Goal: Task Accomplishment & Management: Manage account settings

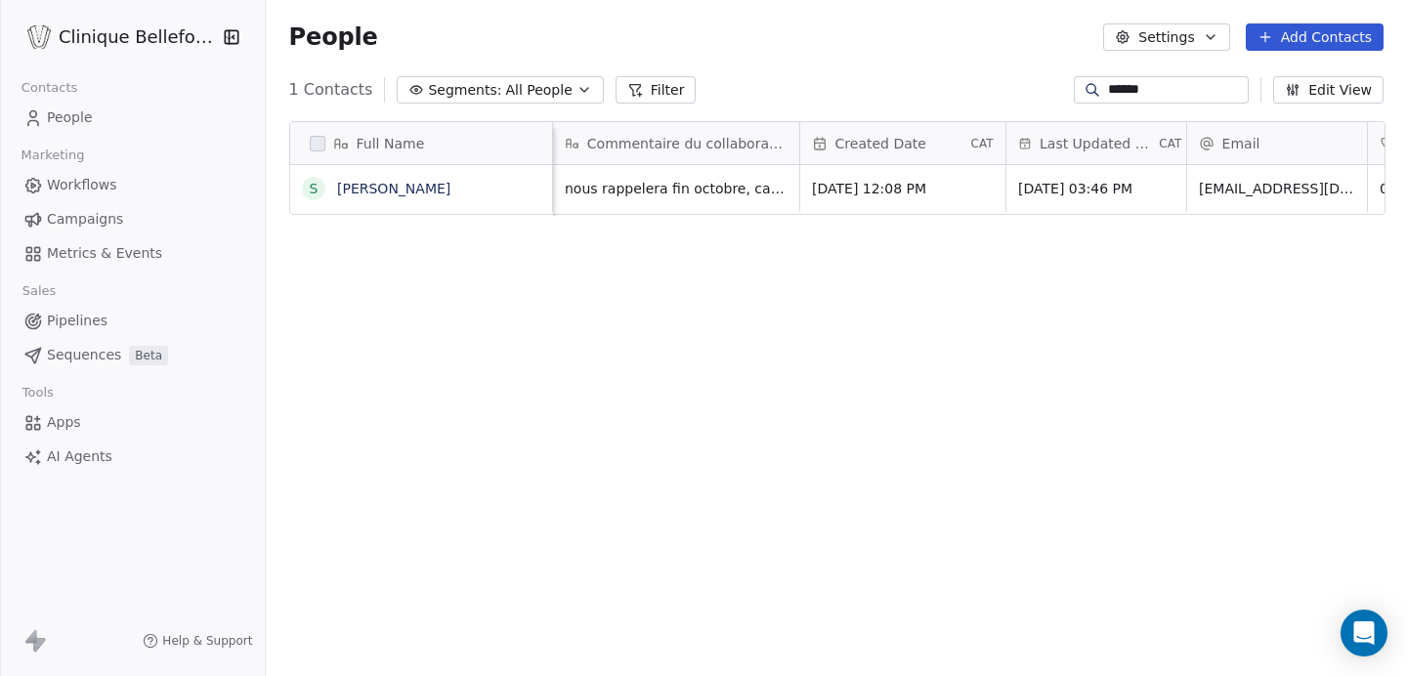
scroll to position [595, 1143]
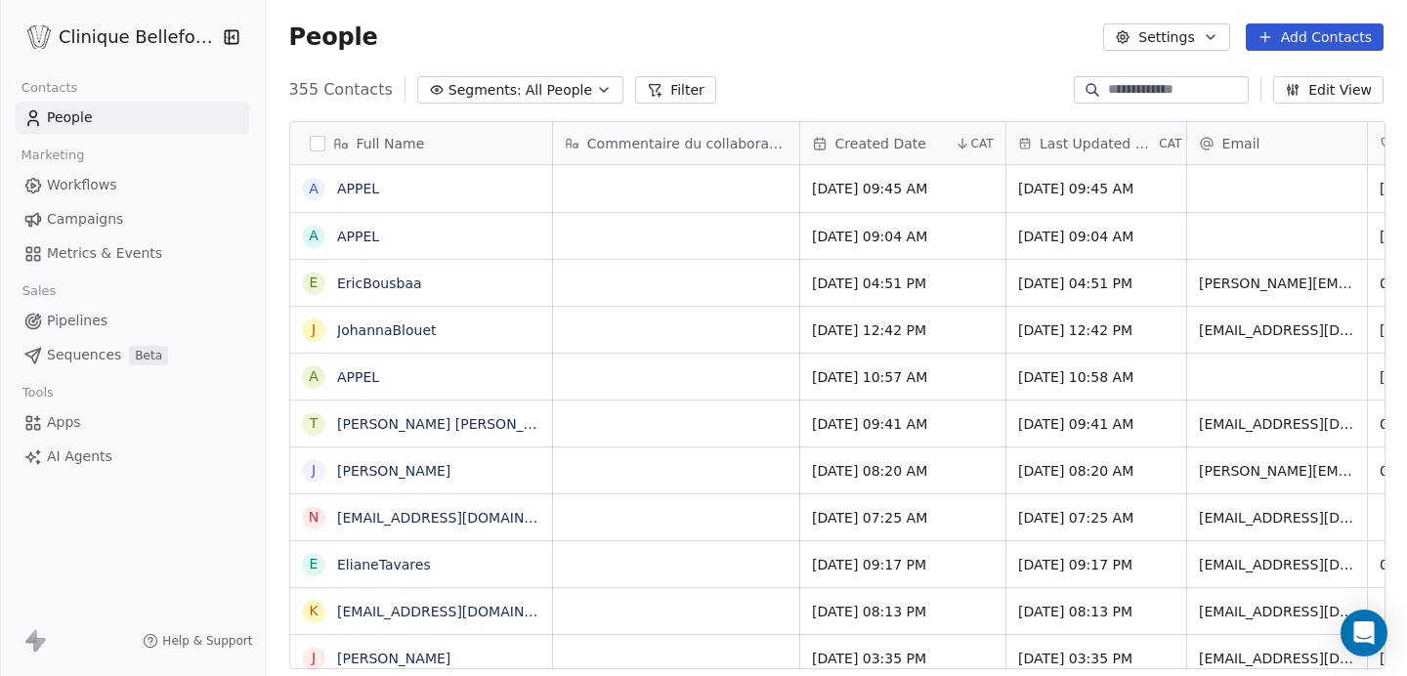
scroll to position [595, 1143]
click at [1131, 80] on input at bounding box center [1176, 90] width 137 height 20
type input "******"
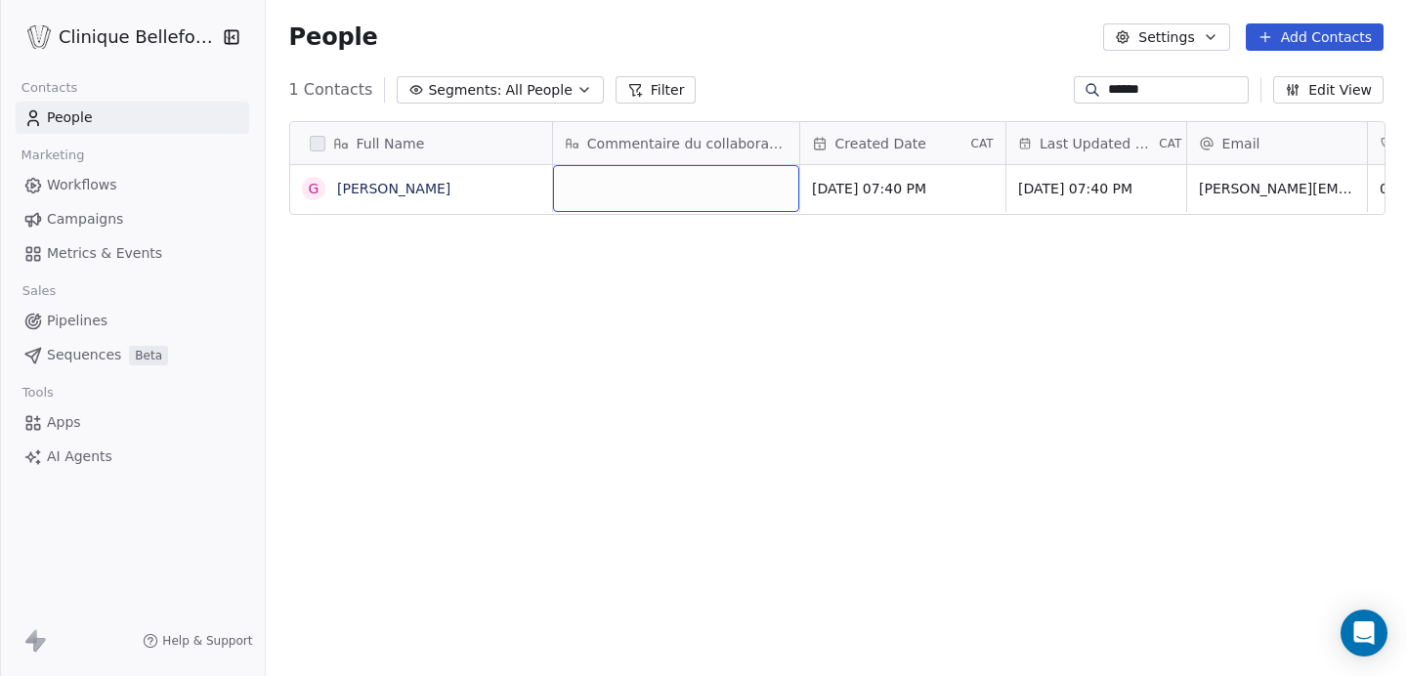
click at [606, 182] on div "grid" at bounding box center [676, 188] width 246 height 47
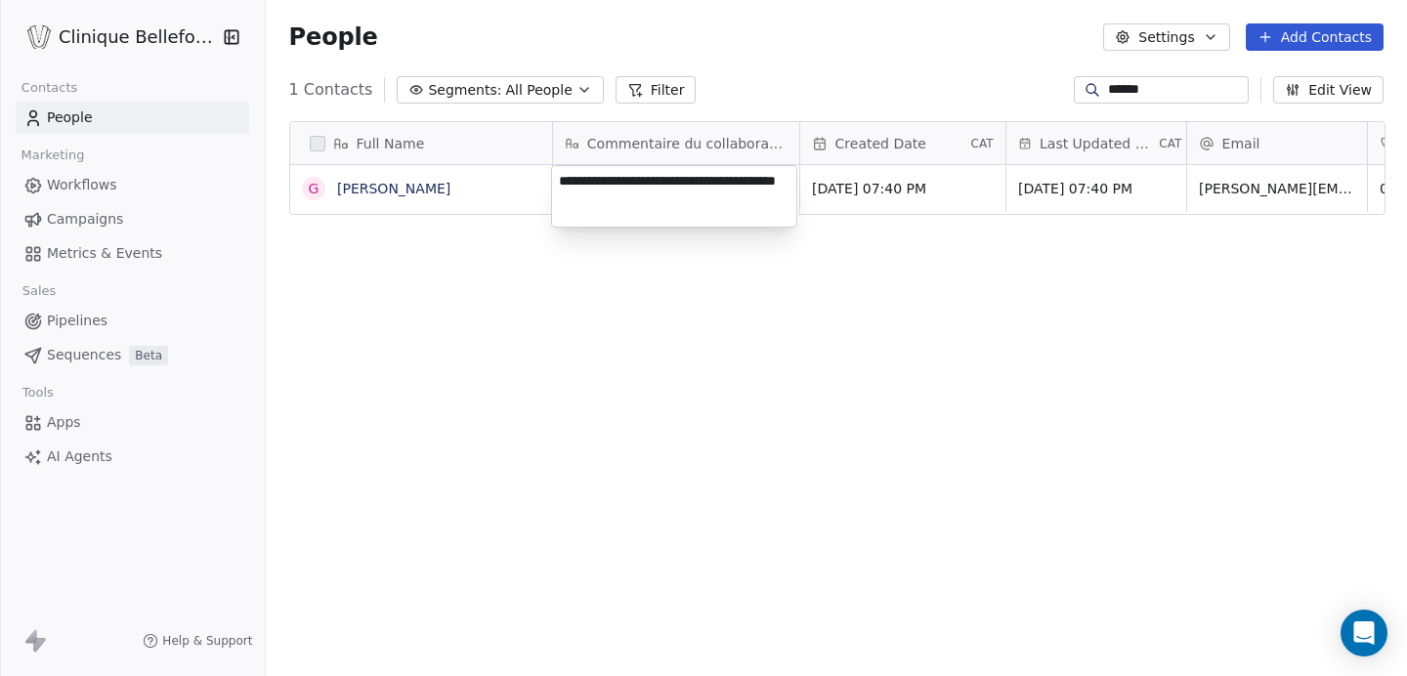
type textarea "**********"
click at [902, 315] on html "**********" at bounding box center [703, 338] width 1407 height 676
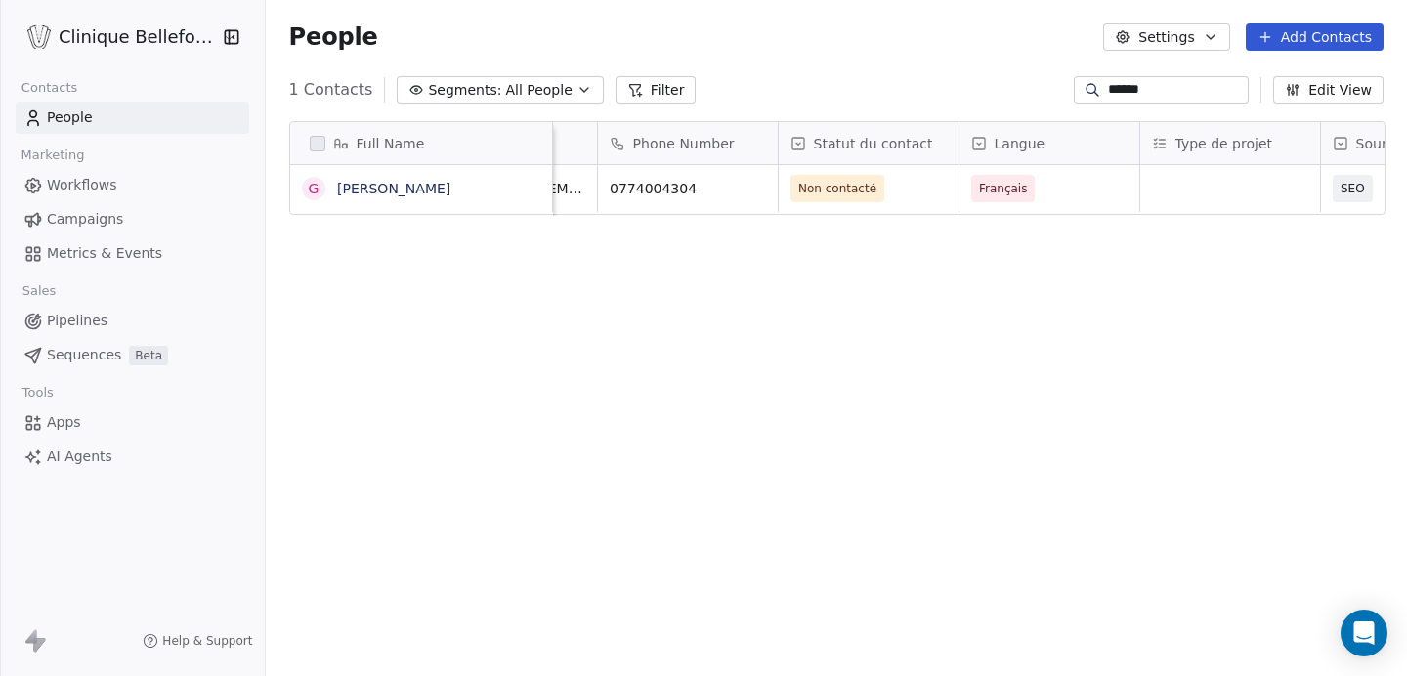
scroll to position [0, 782]
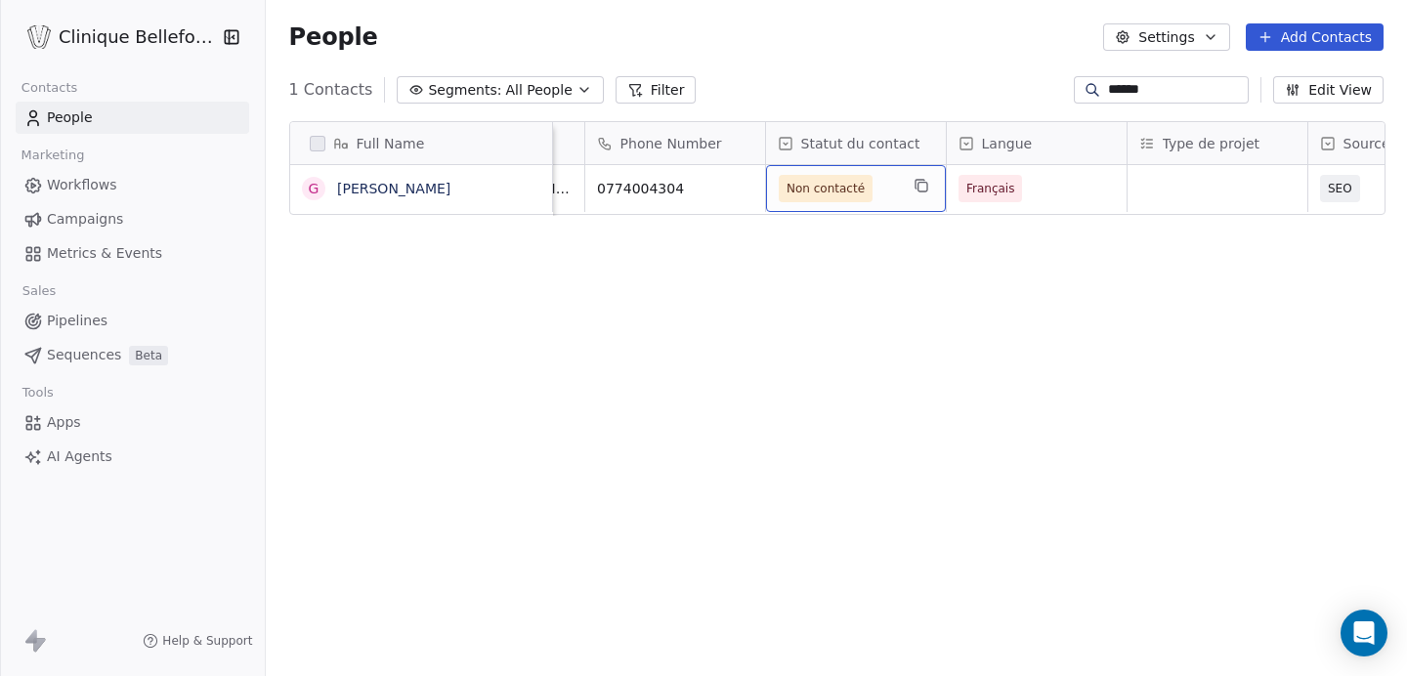
click at [890, 189] on span "Non contacté" at bounding box center [837, 188] width 119 height 27
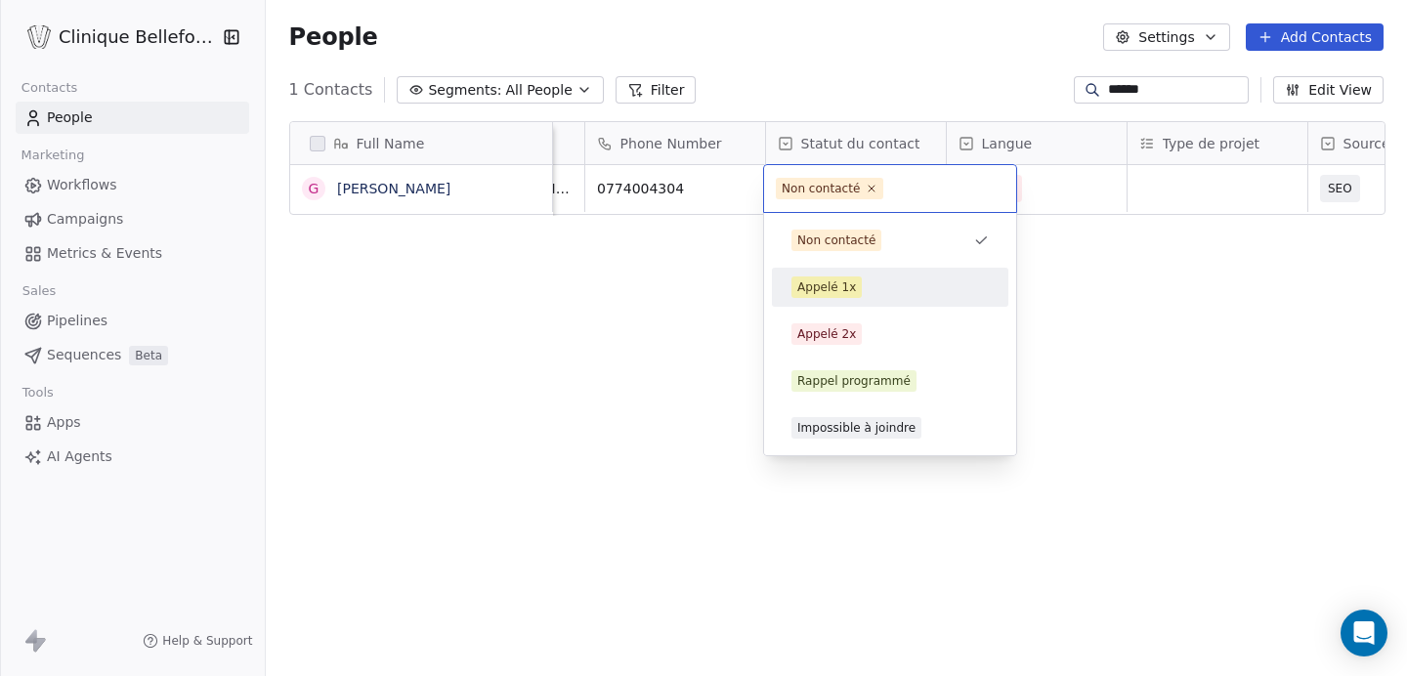
click at [845, 283] on div "Appelé 1x" at bounding box center [826, 287] width 59 height 18
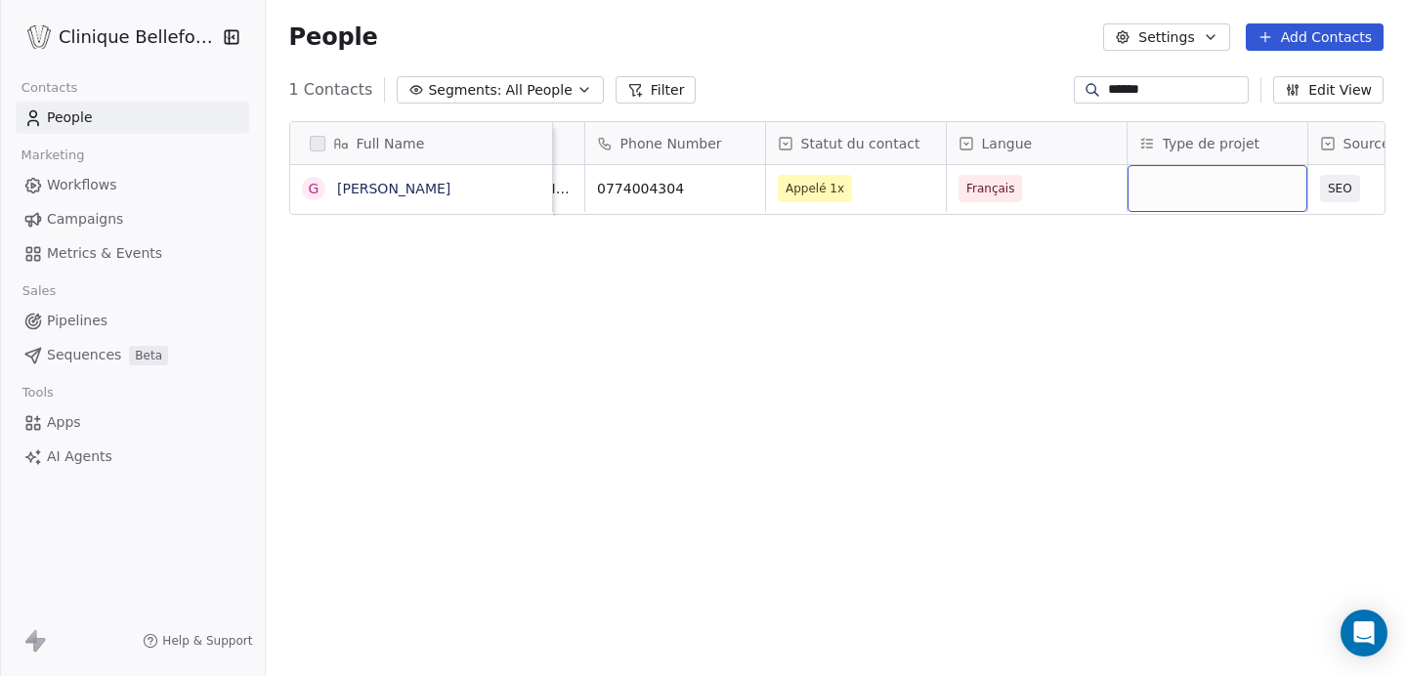
click at [1202, 184] on div "grid" at bounding box center [1217, 188] width 180 height 47
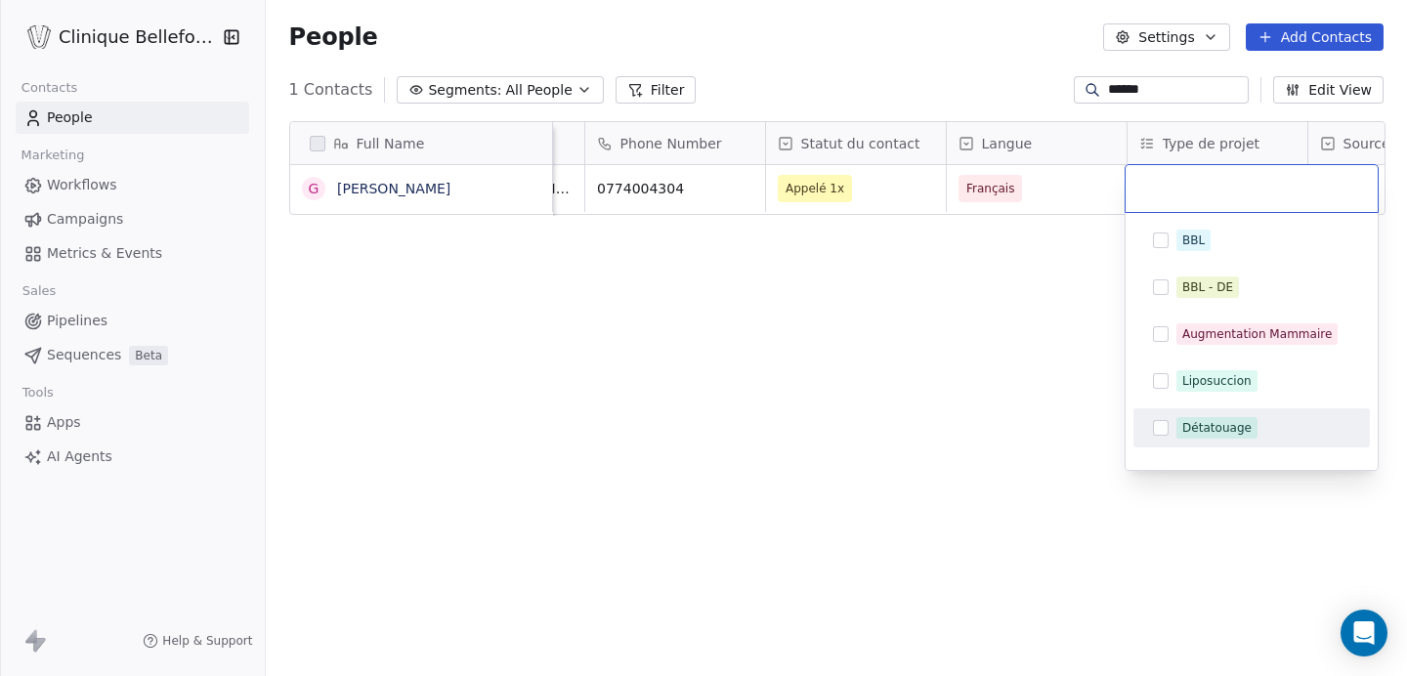
click at [1226, 418] on span "Détatouage" at bounding box center [1216, 427] width 81 height 21
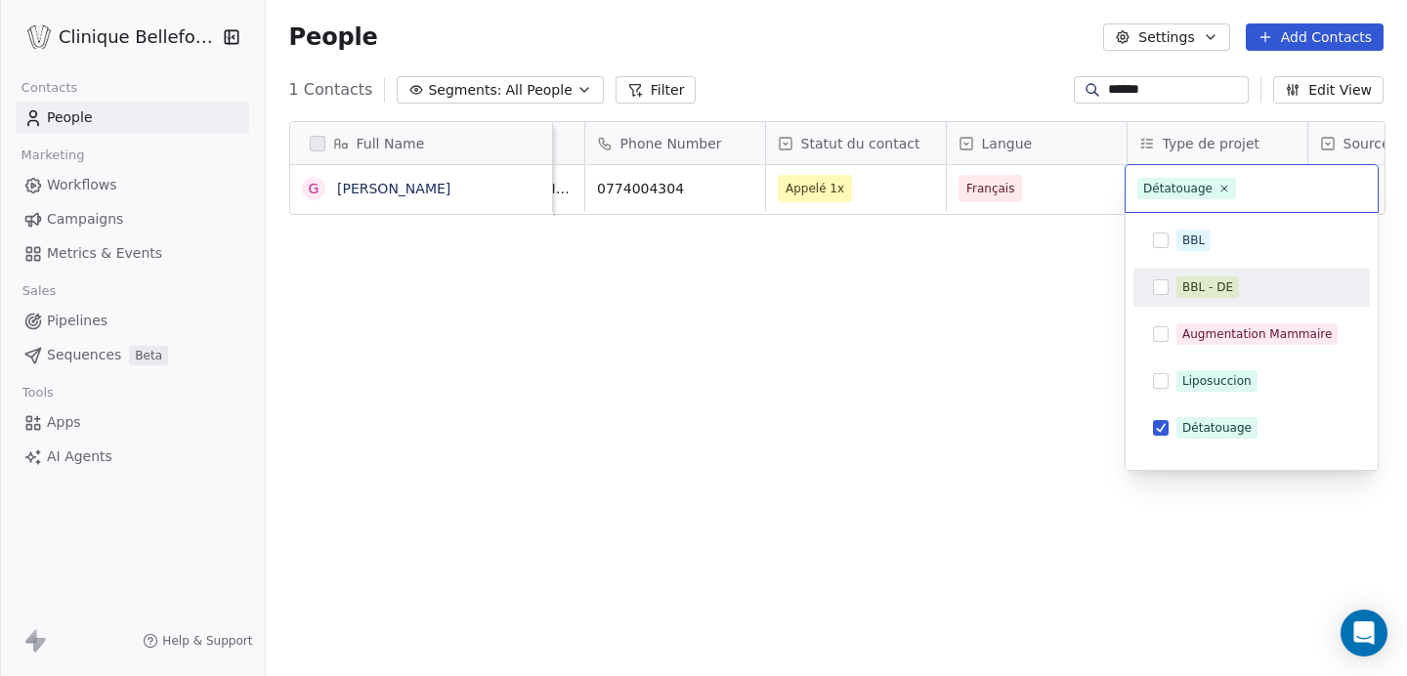
click at [1017, 342] on html "Clinique Bellefontaine Contacts People Marketing Workflows Campaigns Metrics & …" at bounding box center [703, 338] width 1407 height 676
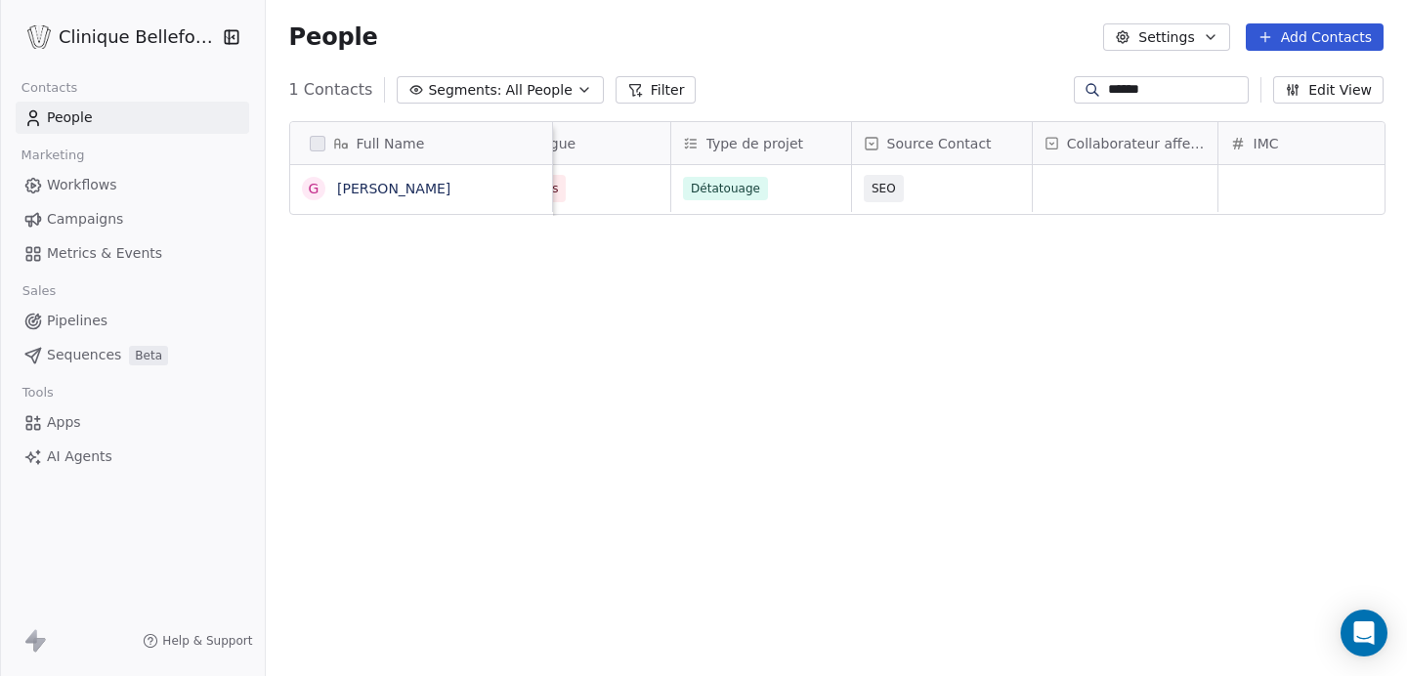
scroll to position [0, 1267]
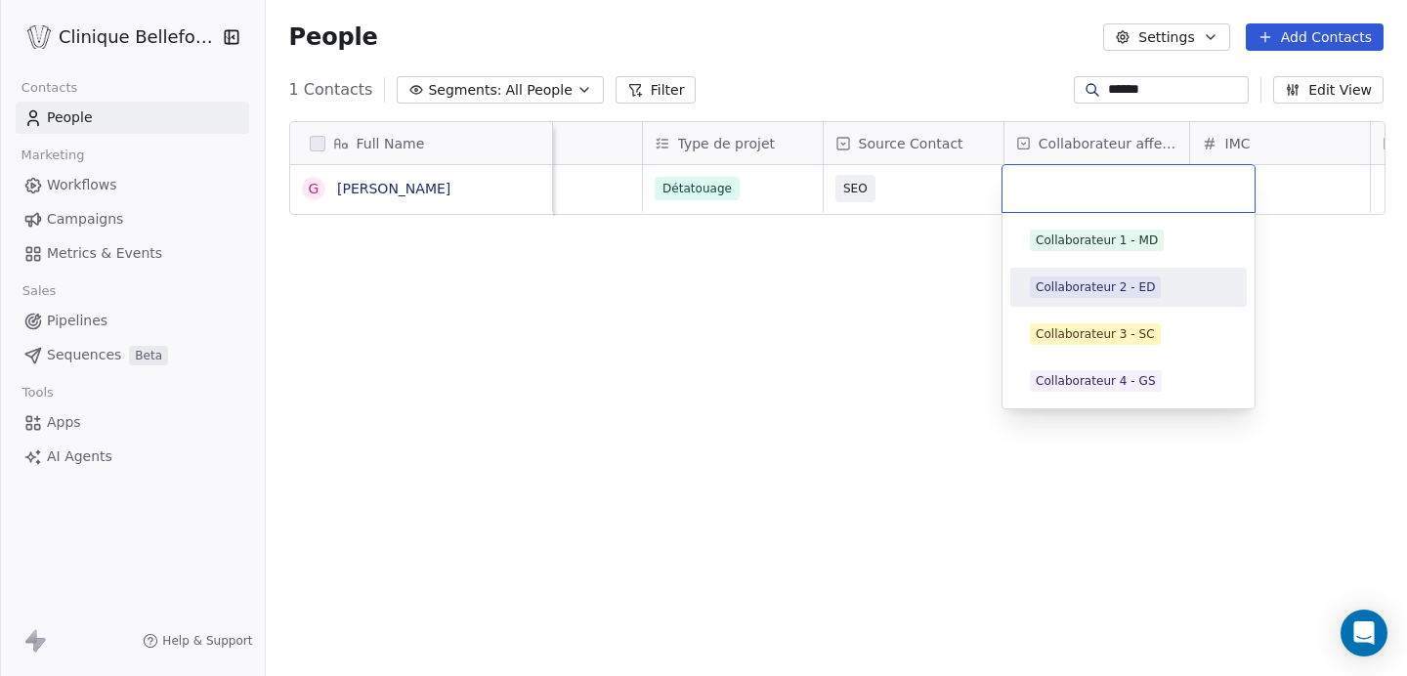
click at [1094, 288] on div "Collaborateur 2 - ED" at bounding box center [1094, 287] width 119 height 18
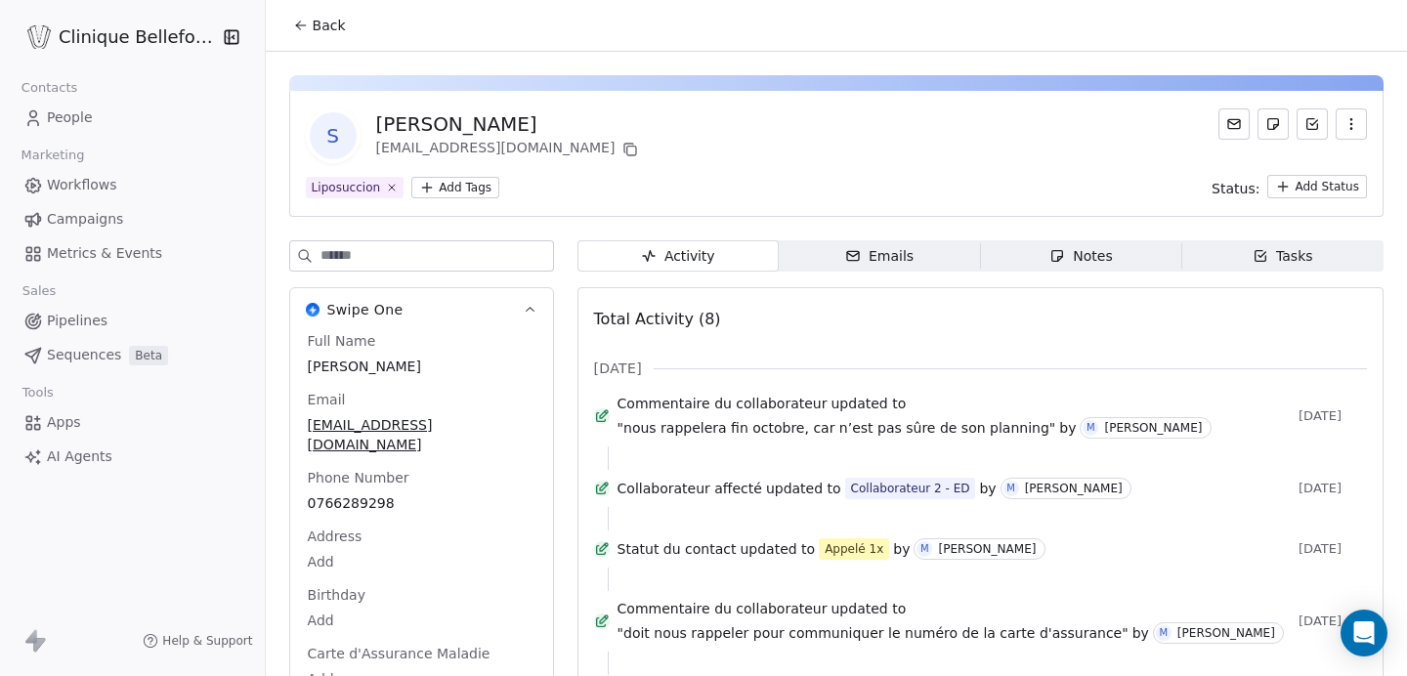
click at [330, 26] on span "Back" at bounding box center [329, 26] width 33 height 20
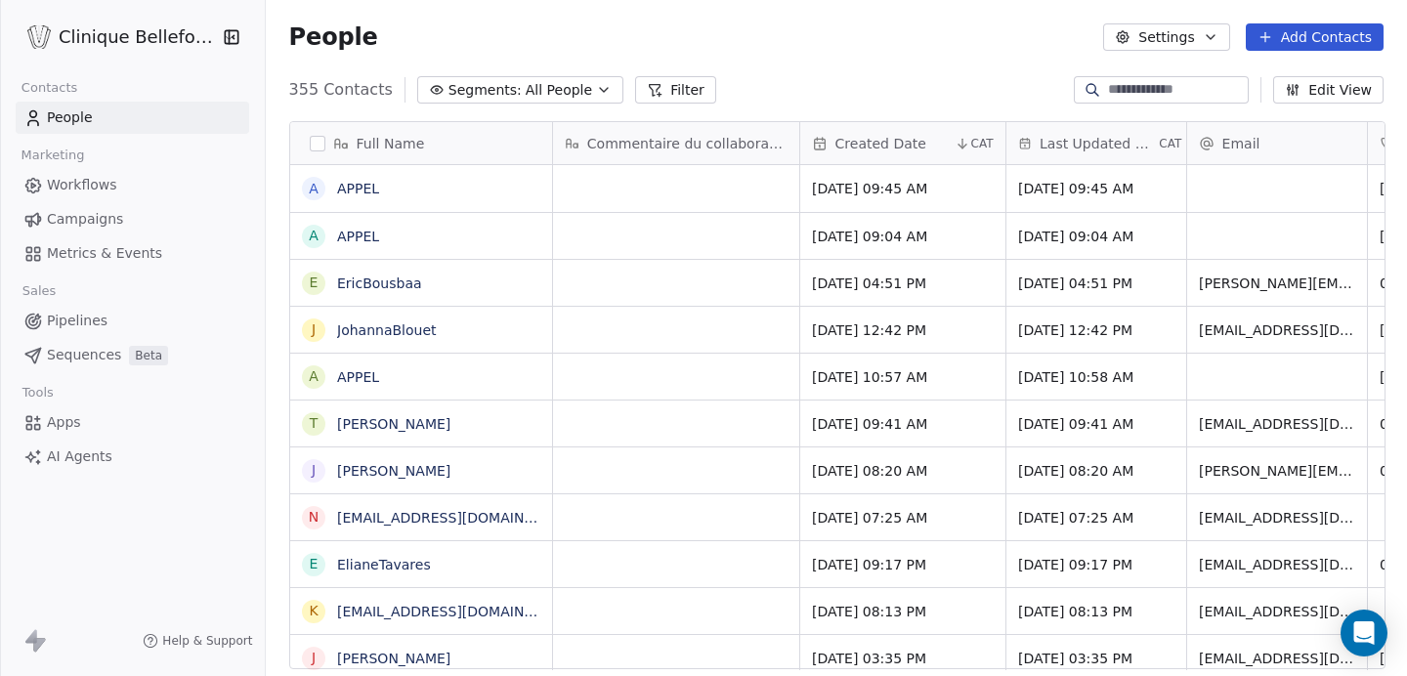
scroll to position [595, 1143]
click at [1108, 86] on input at bounding box center [1176, 90] width 137 height 20
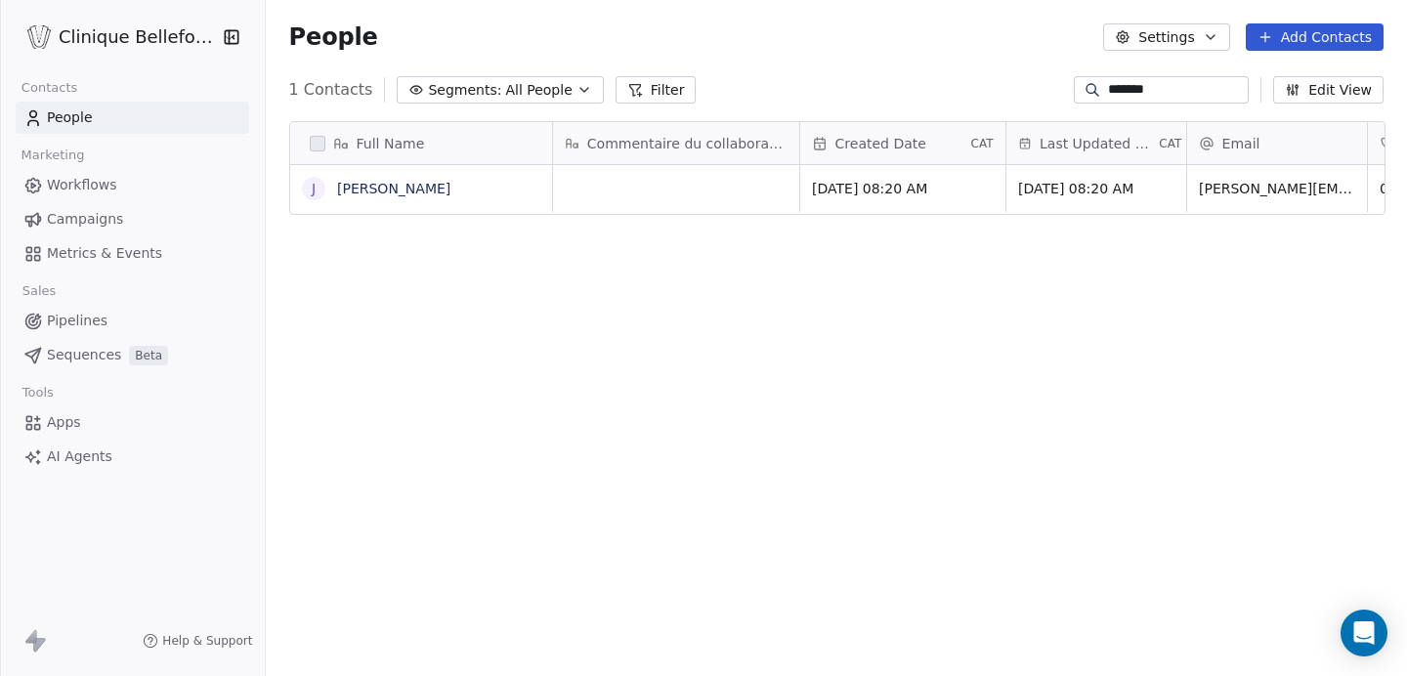
type input "*******"
click at [644, 185] on div "grid" at bounding box center [676, 188] width 246 height 47
type textarea "**********"
click at [705, 253] on html "**********" at bounding box center [703, 338] width 1407 height 676
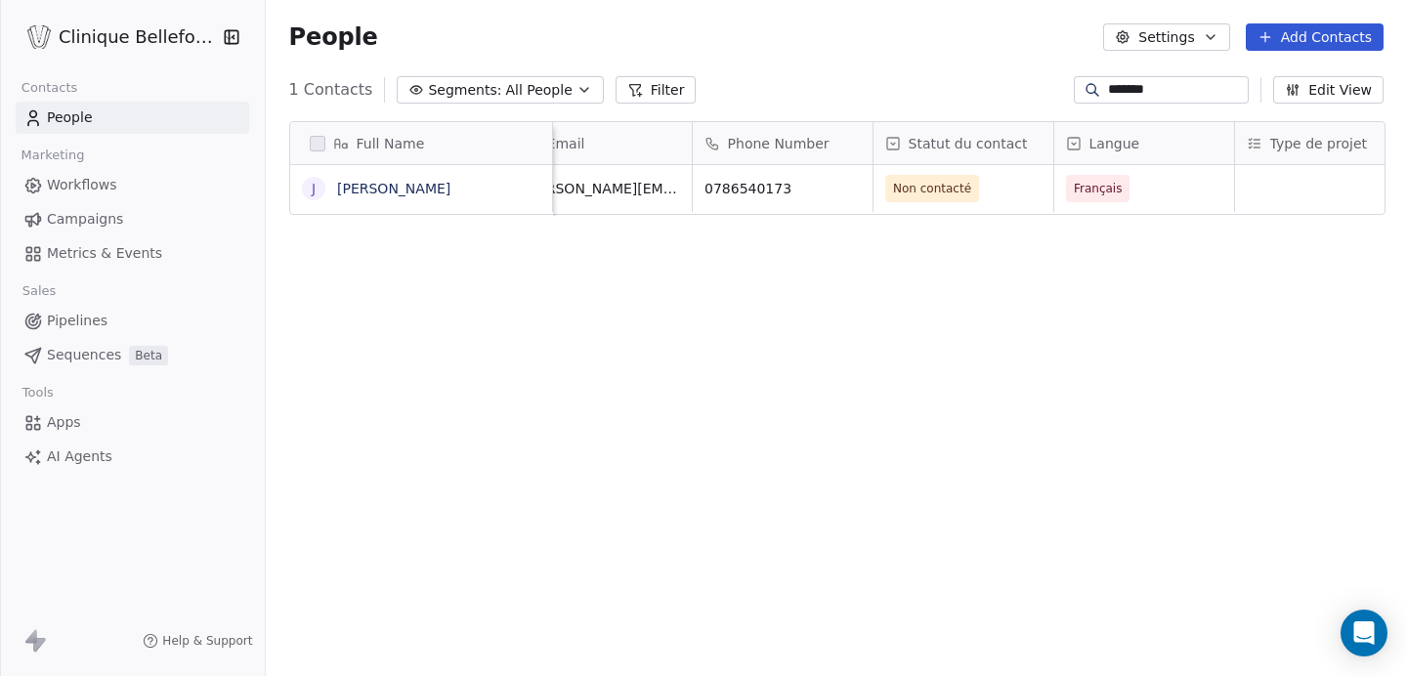
scroll to position [0, 690]
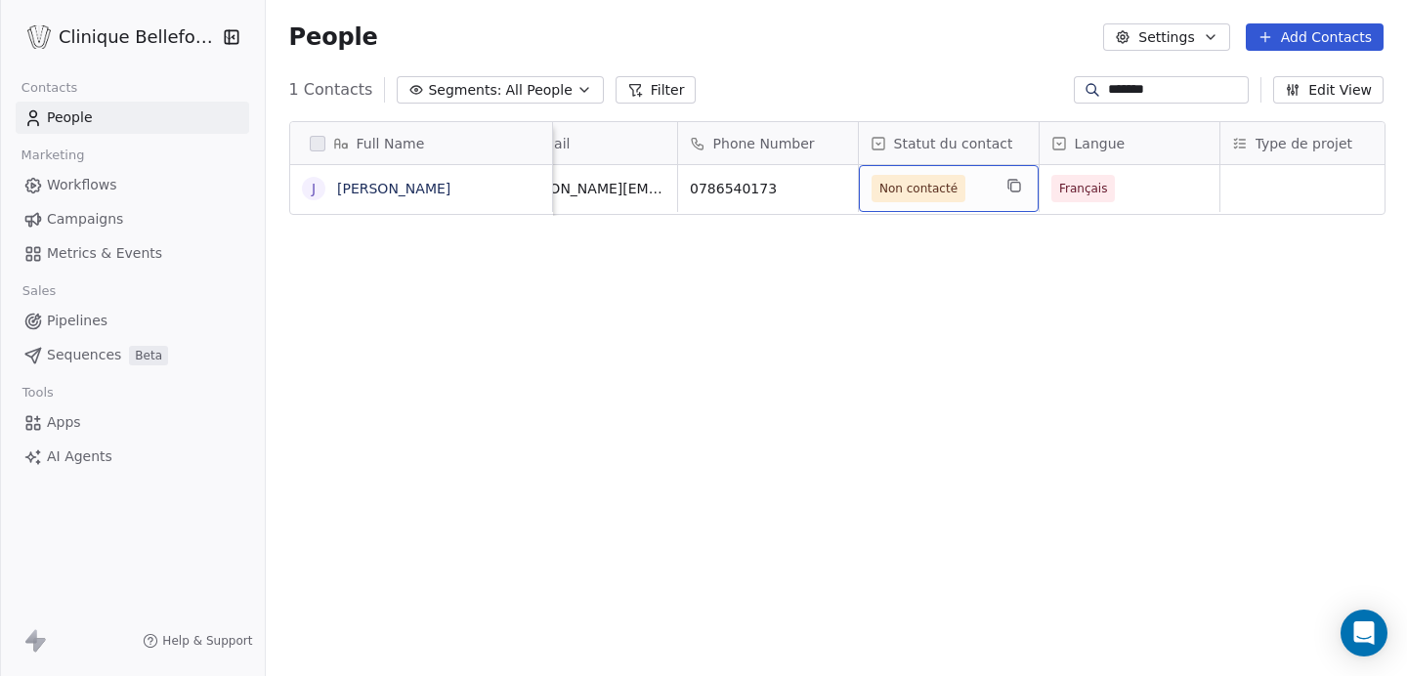
click at [1004, 198] on div "Non contacté" at bounding box center [949, 188] width 180 height 47
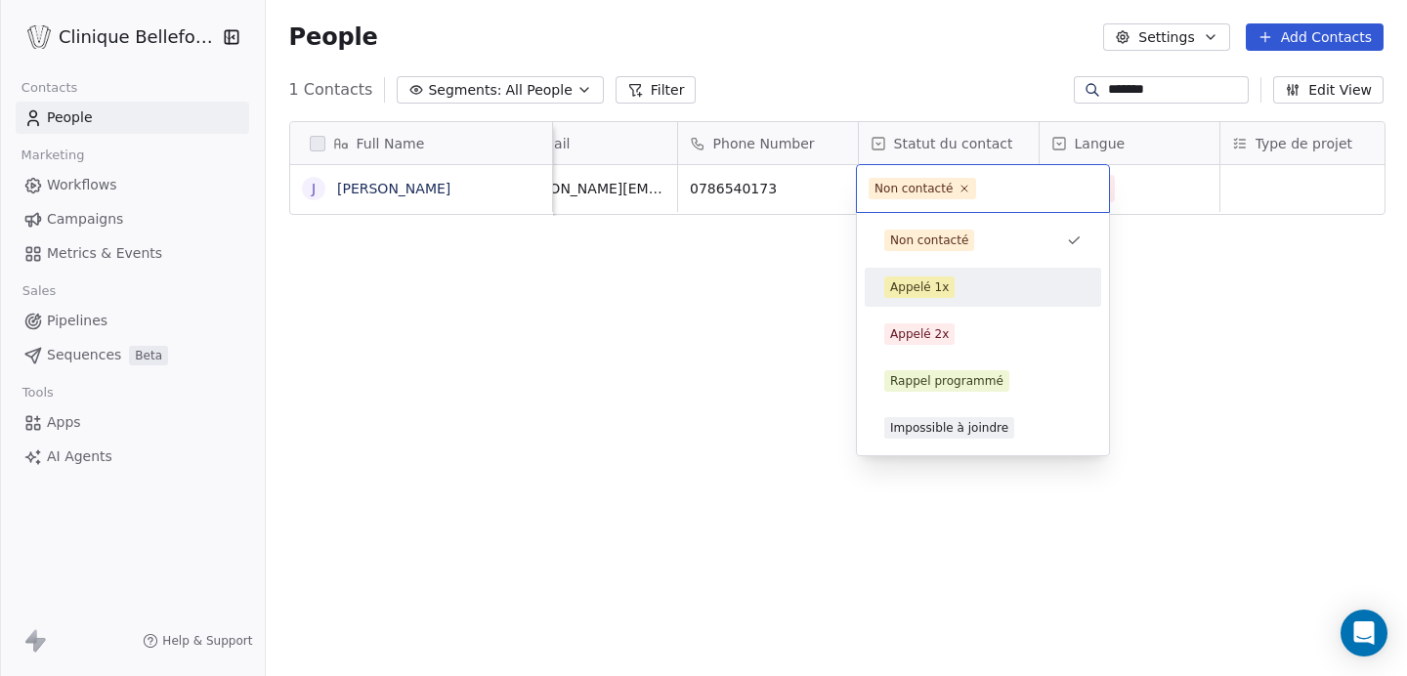
click at [965, 290] on div "Appelé 1x" at bounding box center [982, 286] width 197 height 21
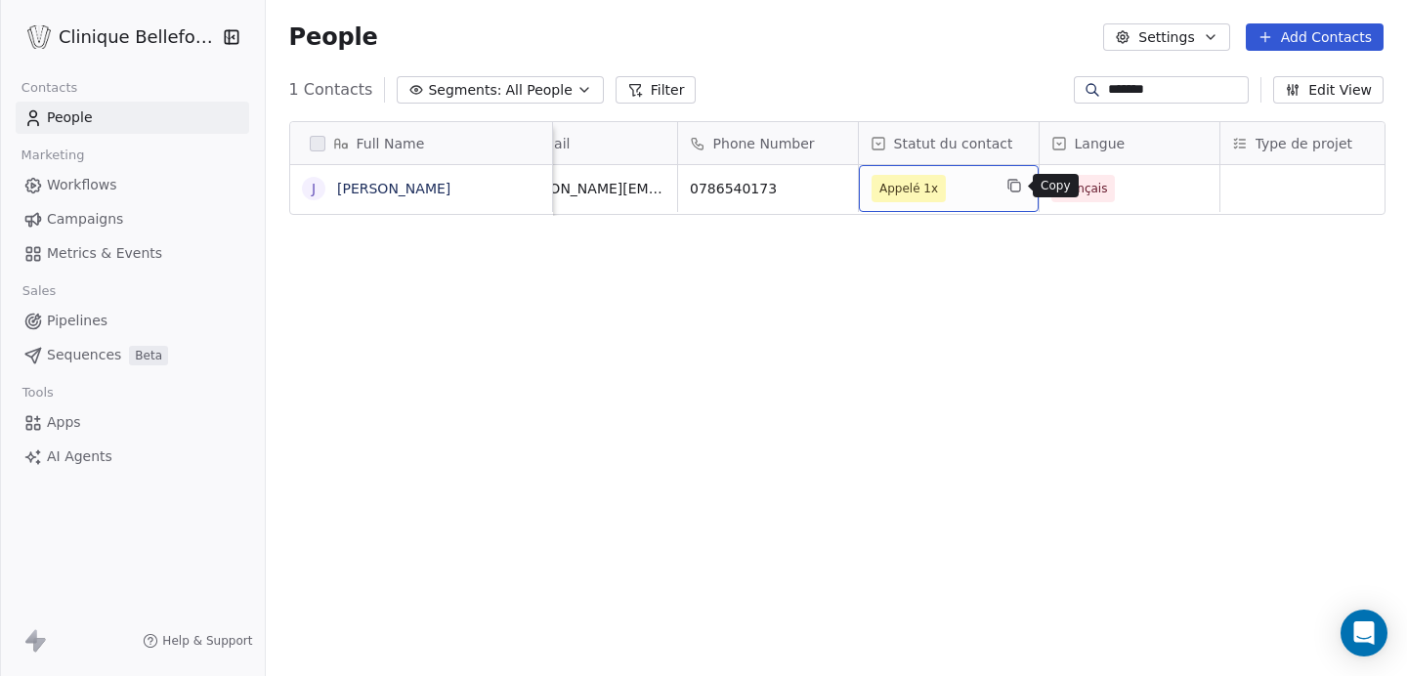
click at [1004, 196] on button "grid" at bounding box center [1013, 185] width 23 height 23
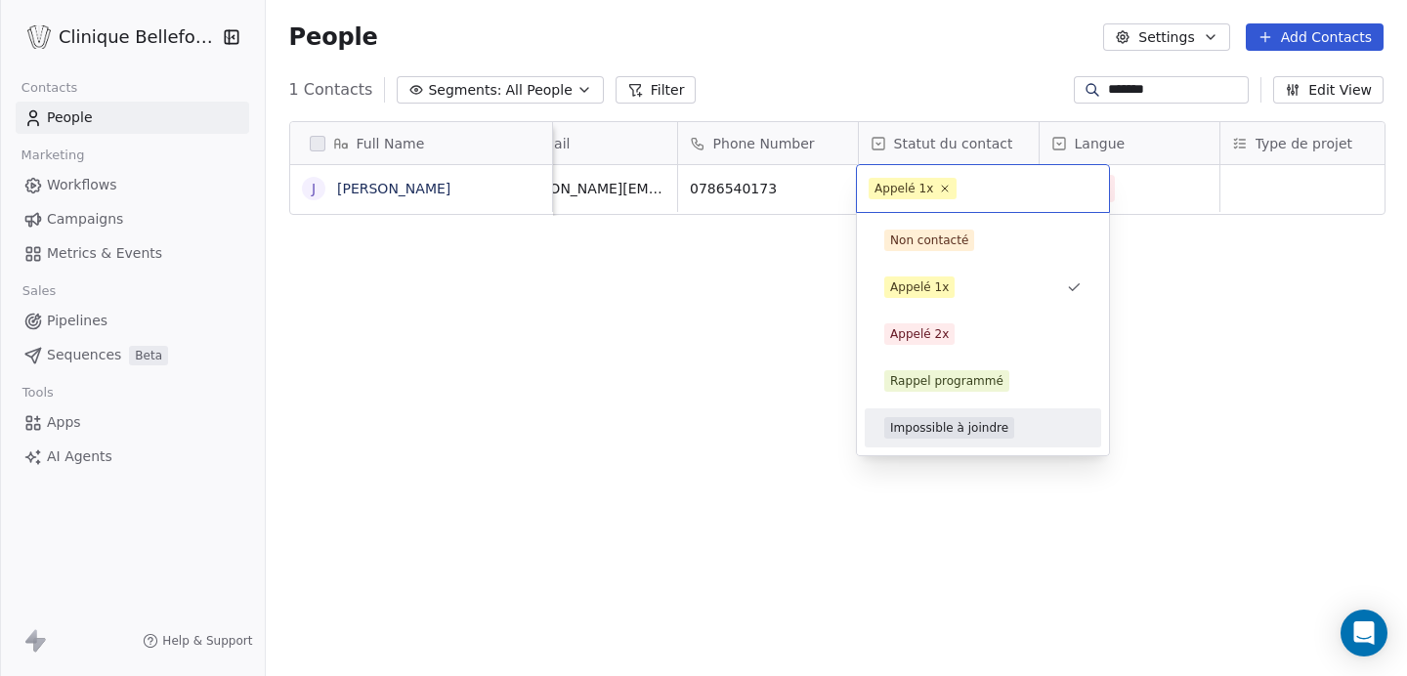
click at [958, 432] on div "Impossible à joindre" at bounding box center [949, 428] width 118 height 18
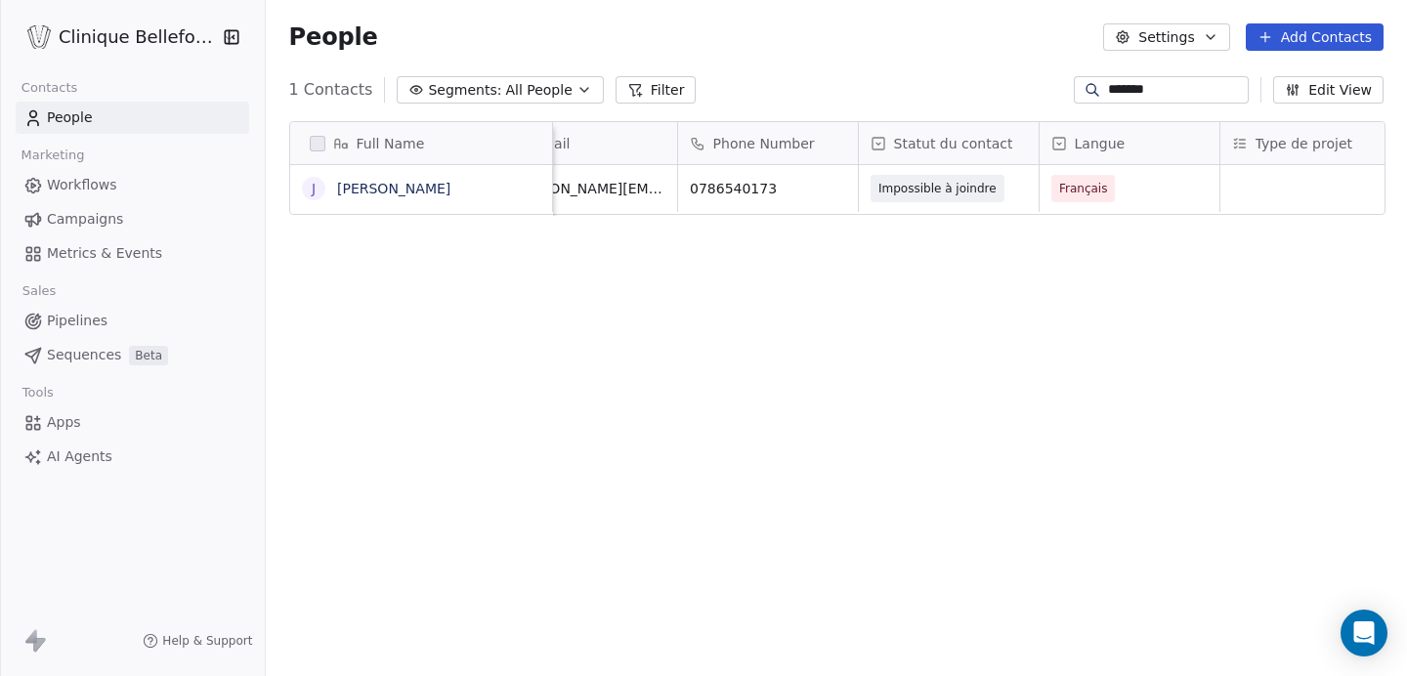
scroll to position [0, 706]
click at [1291, 199] on div "grid" at bounding box center [1293, 188] width 180 height 47
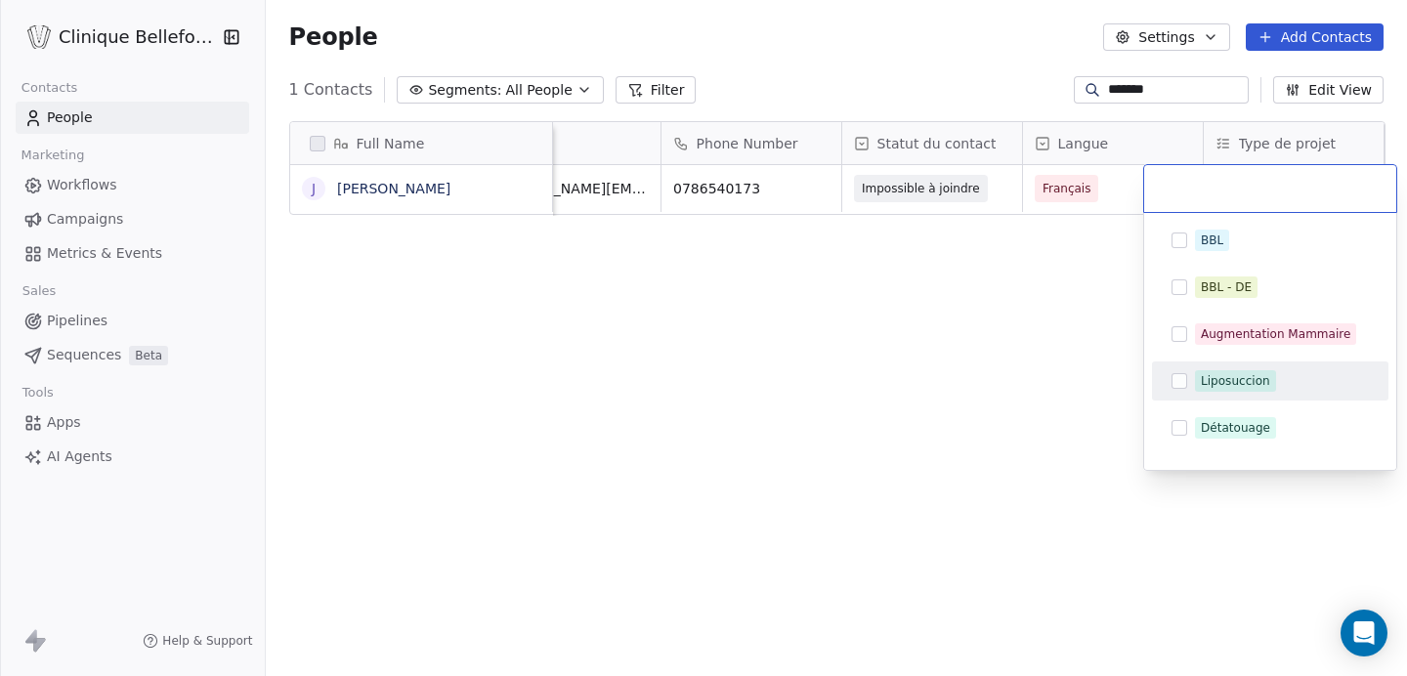
click at [1222, 379] on div "Liposuccion" at bounding box center [1234, 381] width 69 height 18
click at [1019, 411] on html "Clinique Bellefontaine Contacts People Marketing Workflows Campaigns Metrics & …" at bounding box center [703, 338] width 1407 height 676
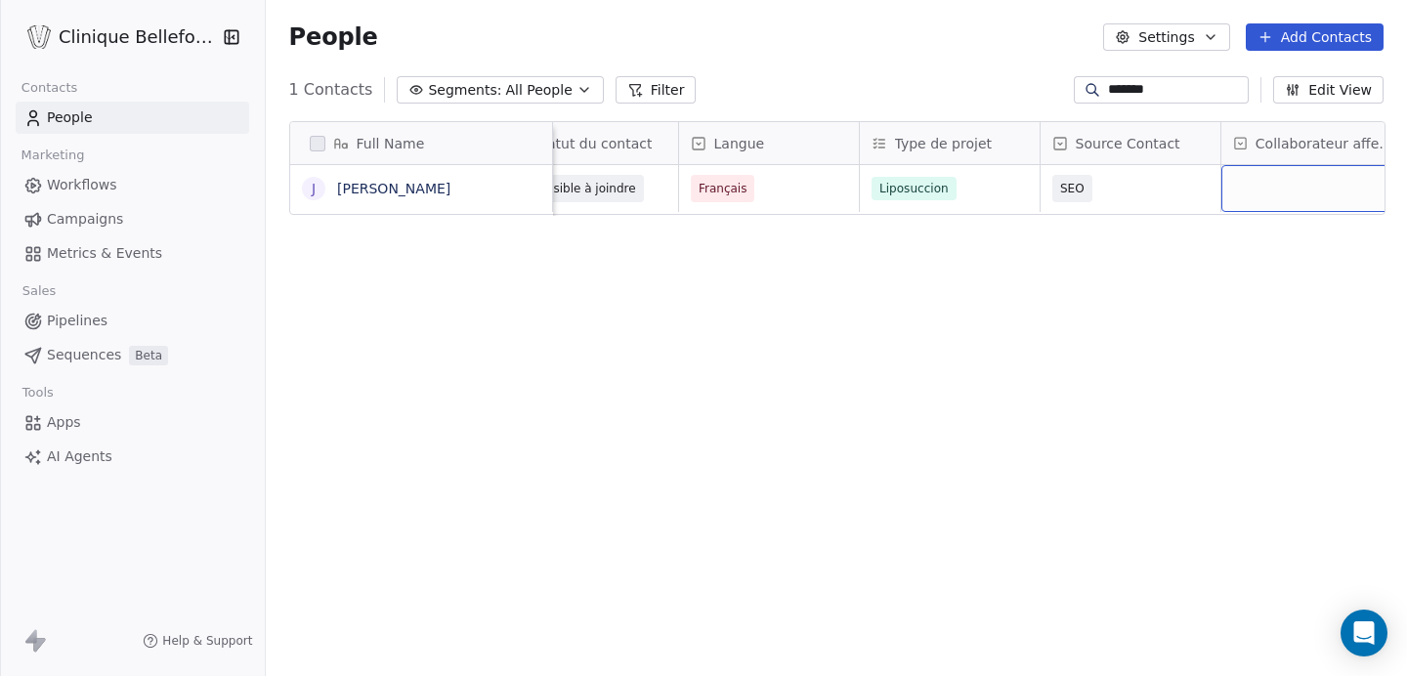
scroll to position [0, 1072]
click at [1299, 192] on div "grid" at bounding box center [1290, 188] width 185 height 47
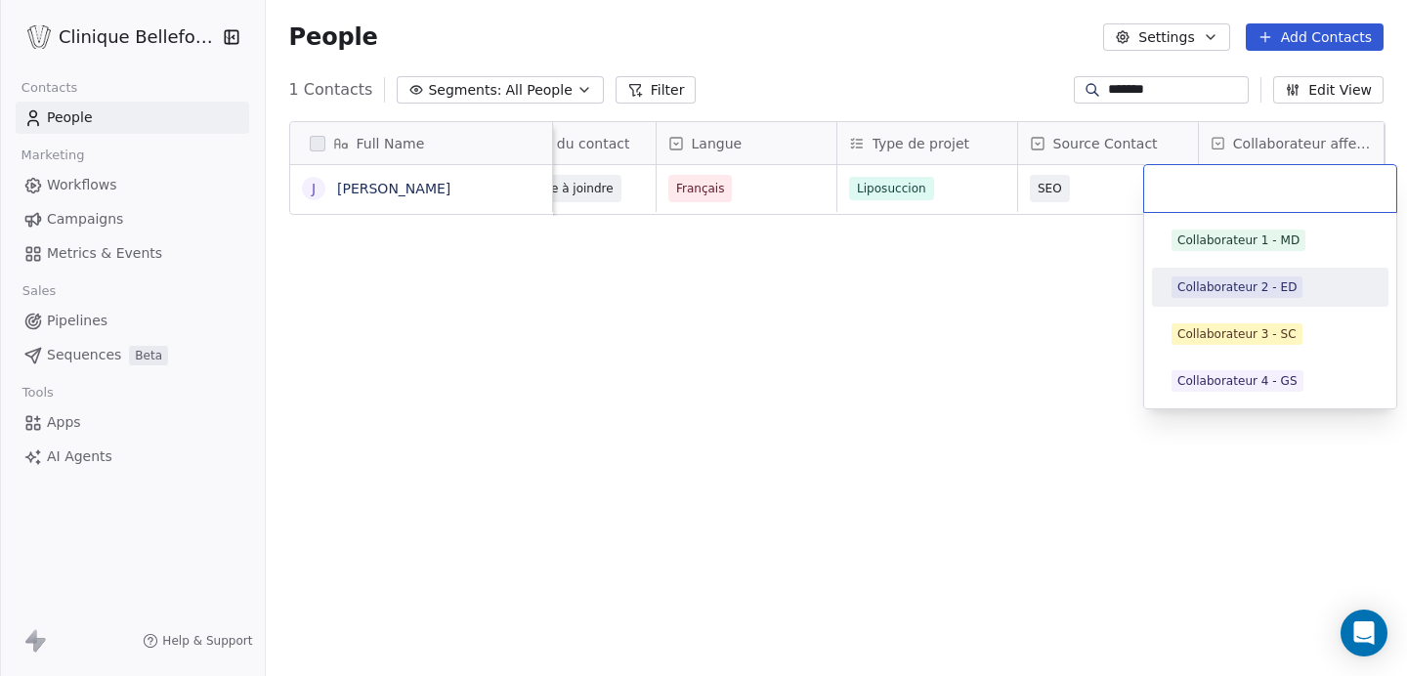
click at [1240, 288] on div "Collaborateur 2 - ED" at bounding box center [1236, 287] width 119 height 18
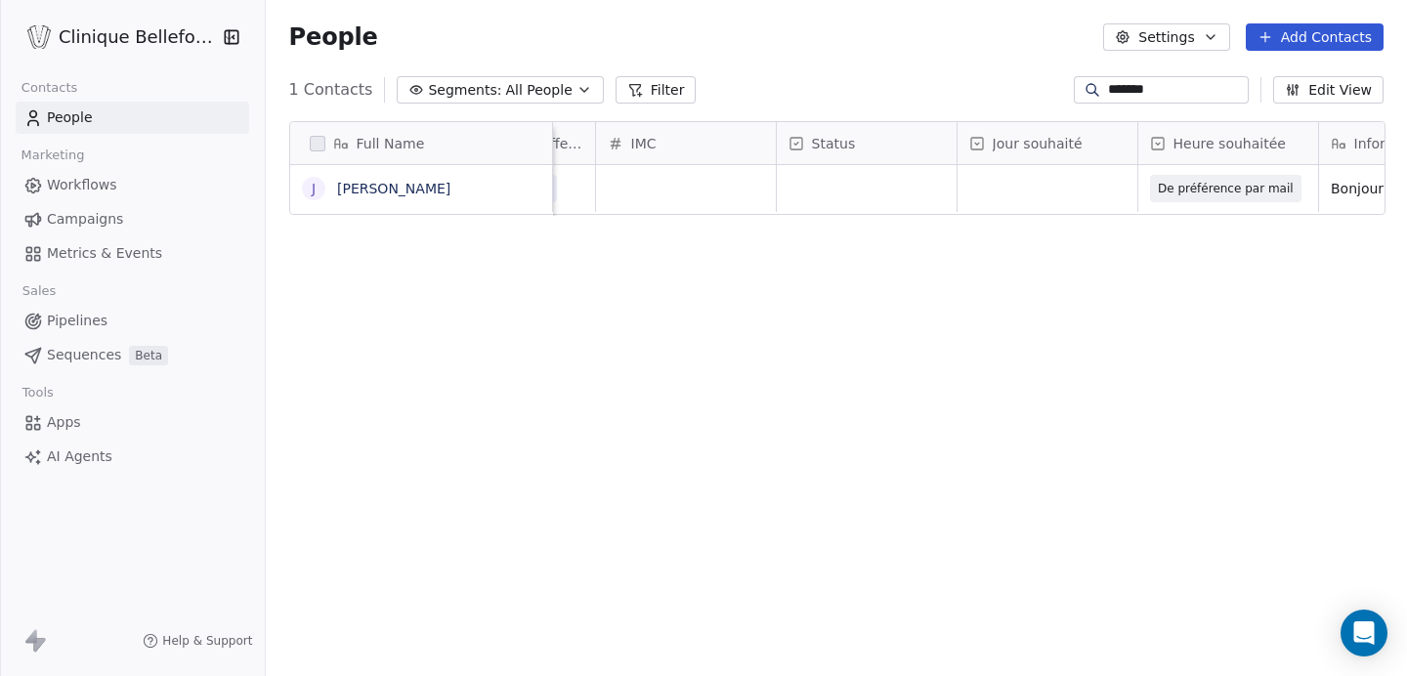
scroll to position [0, 1399]
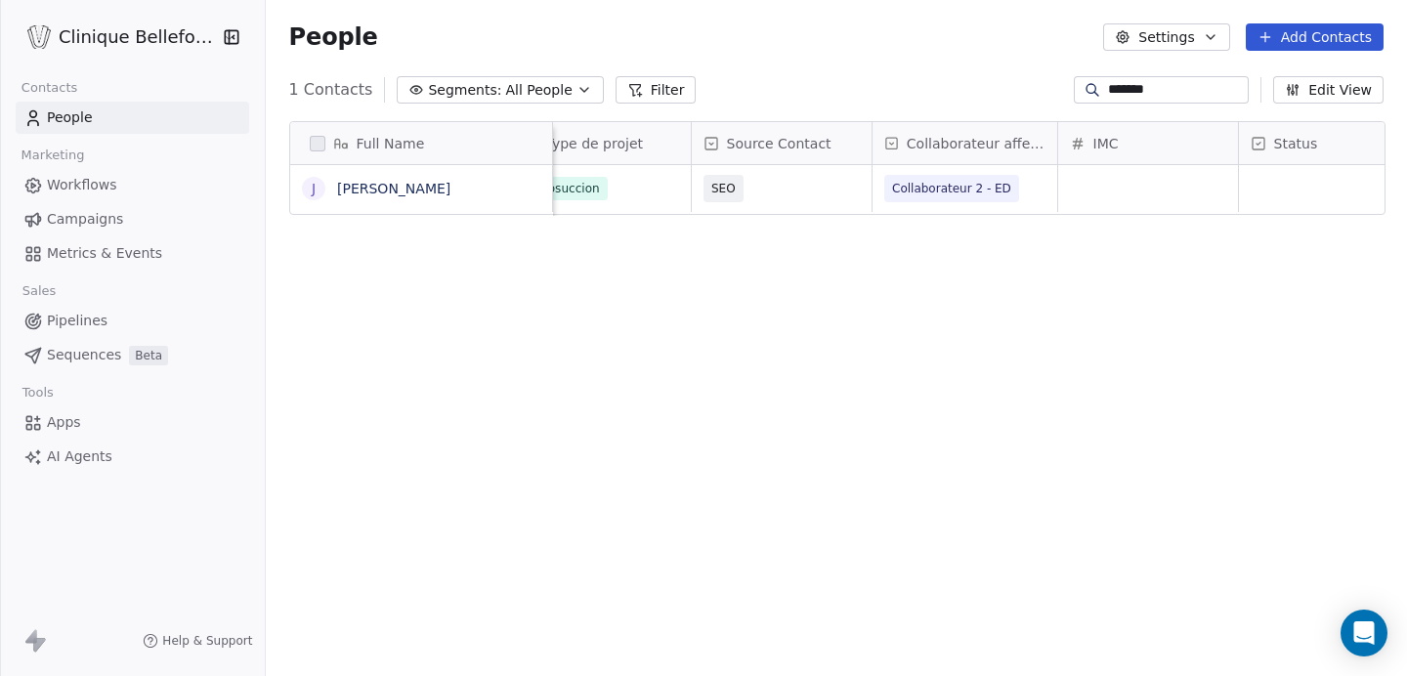
drag, startPoint x: 1170, startPoint y: 82, endPoint x: 1052, endPoint y: 77, distance: 118.3
click at [1052, 77] on div "1 Contacts Segments: All People Filter ******* Edit View" at bounding box center [836, 89] width 1141 height 31
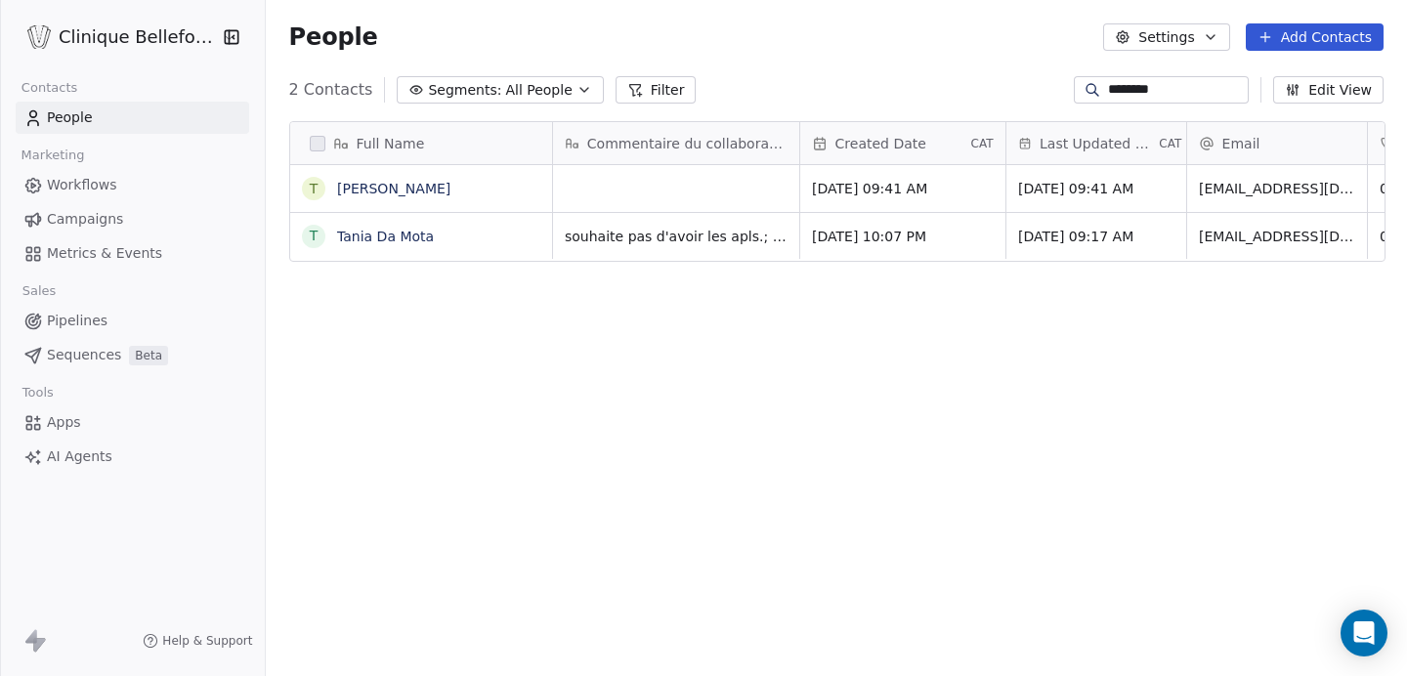
scroll to position [595, 1143]
type input "********"
click at [450, 193] on link "[PERSON_NAME] [PERSON_NAME]" at bounding box center [393, 189] width 113 height 16
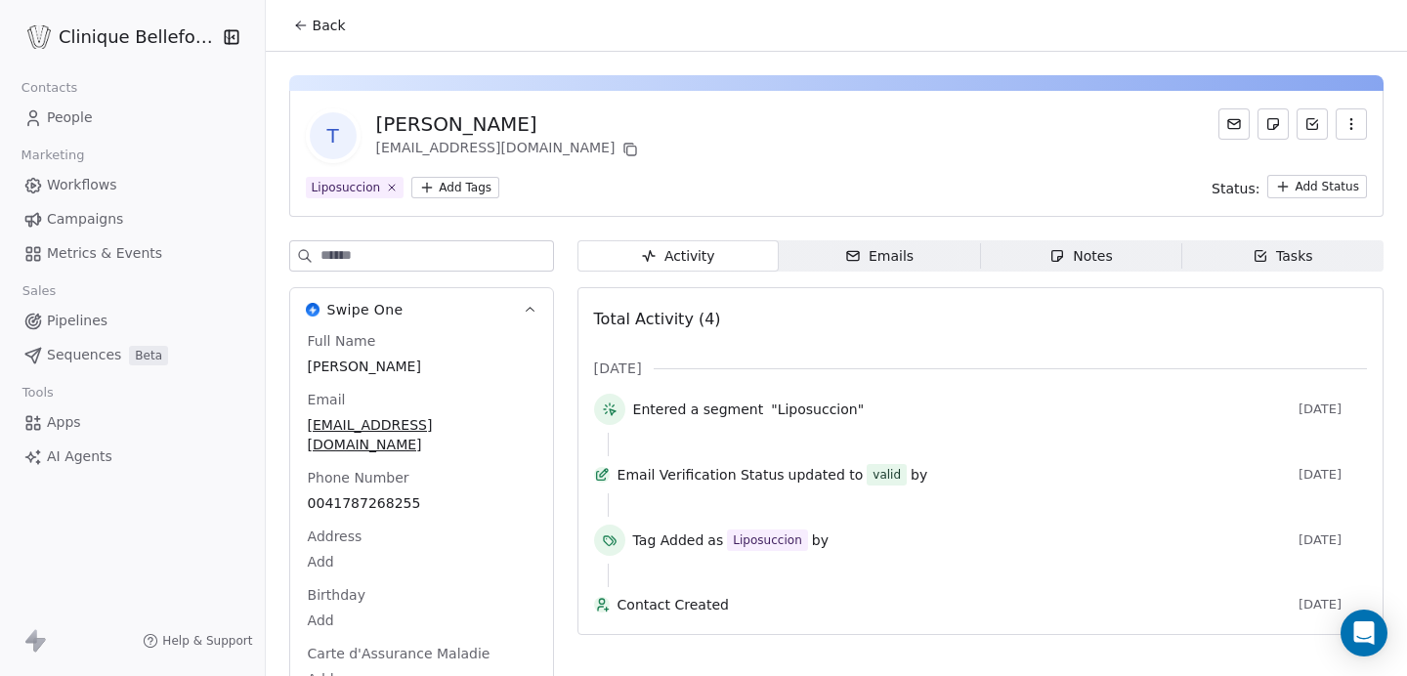
click at [308, 27] on button "Back" at bounding box center [319, 25] width 76 height 35
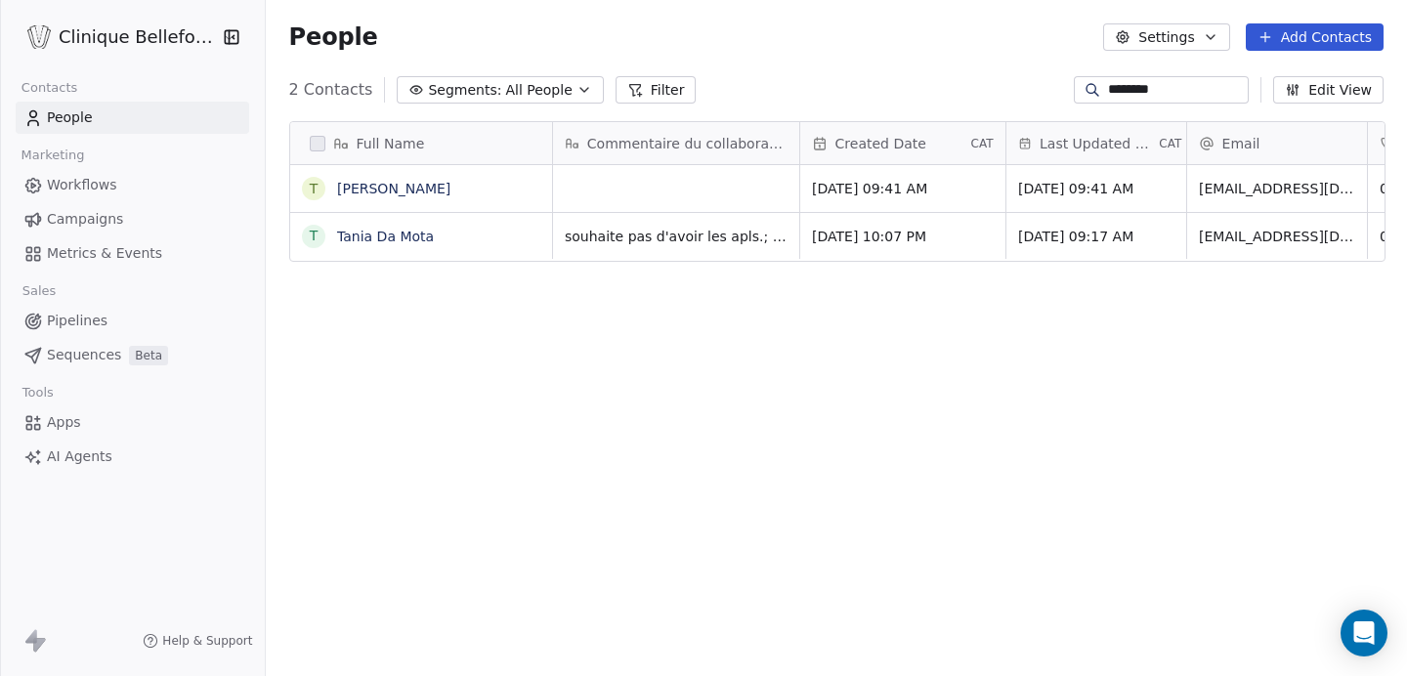
scroll to position [595, 1143]
click at [619, 186] on div "grid" at bounding box center [676, 188] width 246 height 47
type textarea "**********"
click at [1121, 393] on html "**********" at bounding box center [703, 338] width 1407 height 676
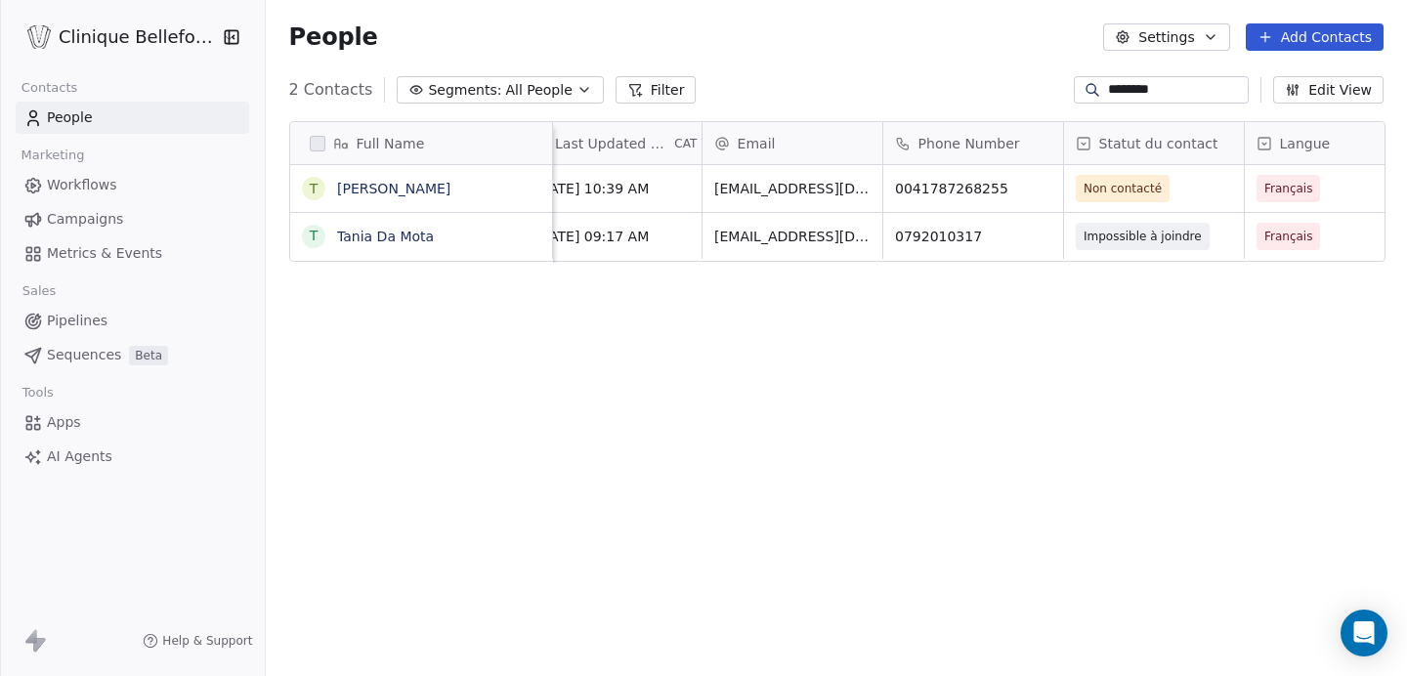
scroll to position [0, 490]
click at [1179, 188] on span "Non contacté" at bounding box center [1130, 188] width 119 height 27
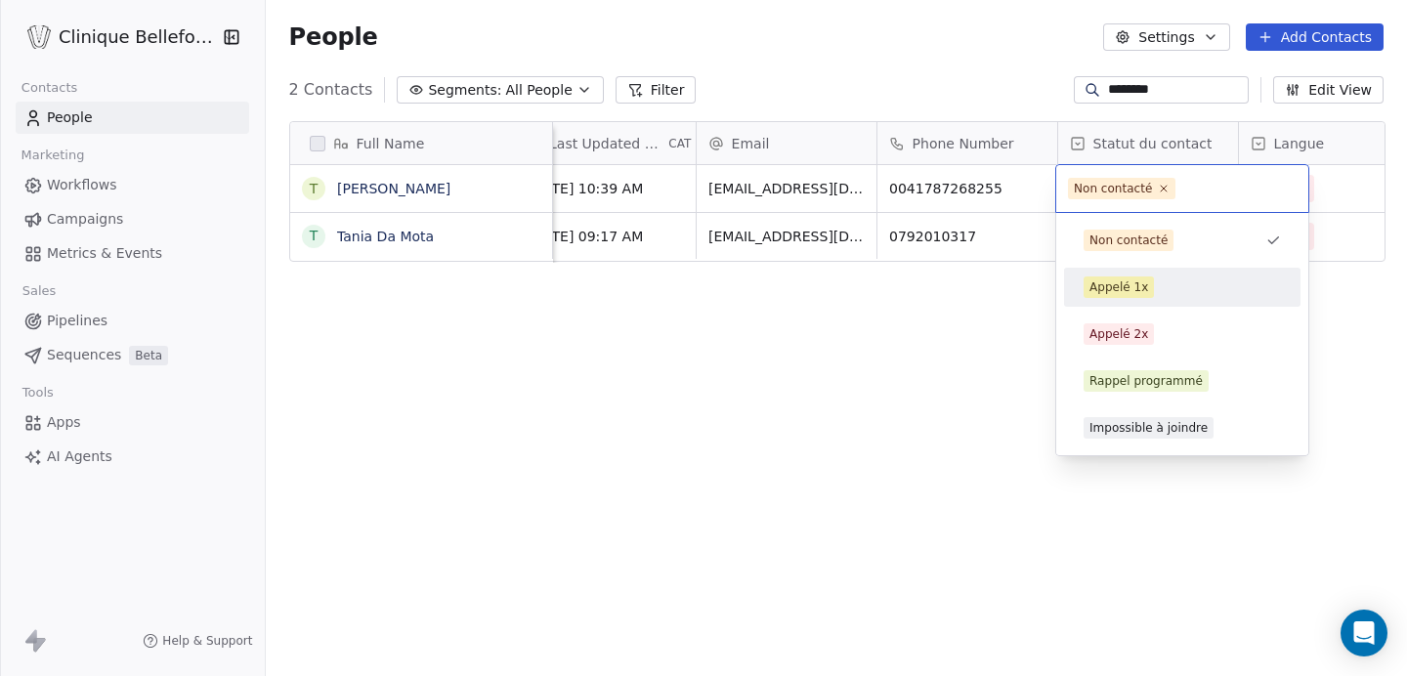
click at [1114, 292] on div "Appelé 1x" at bounding box center [1118, 287] width 59 height 18
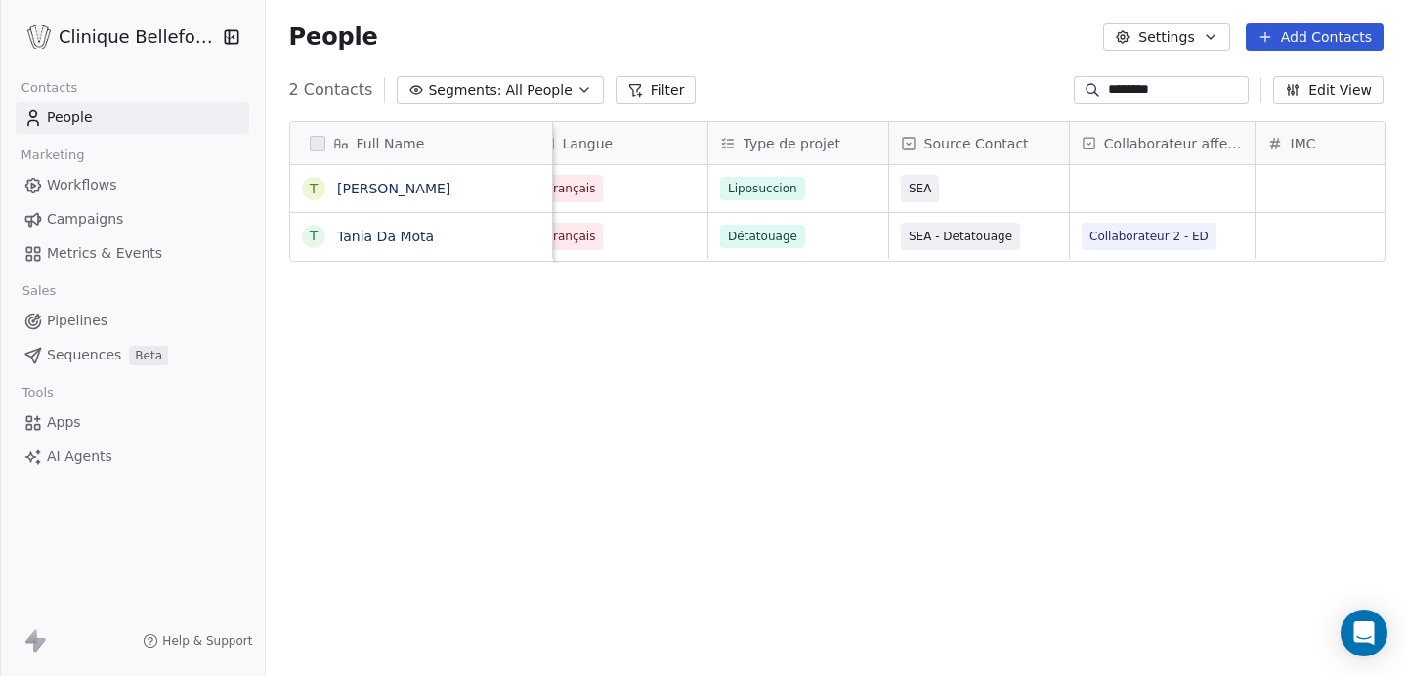
scroll to position [0, 1219]
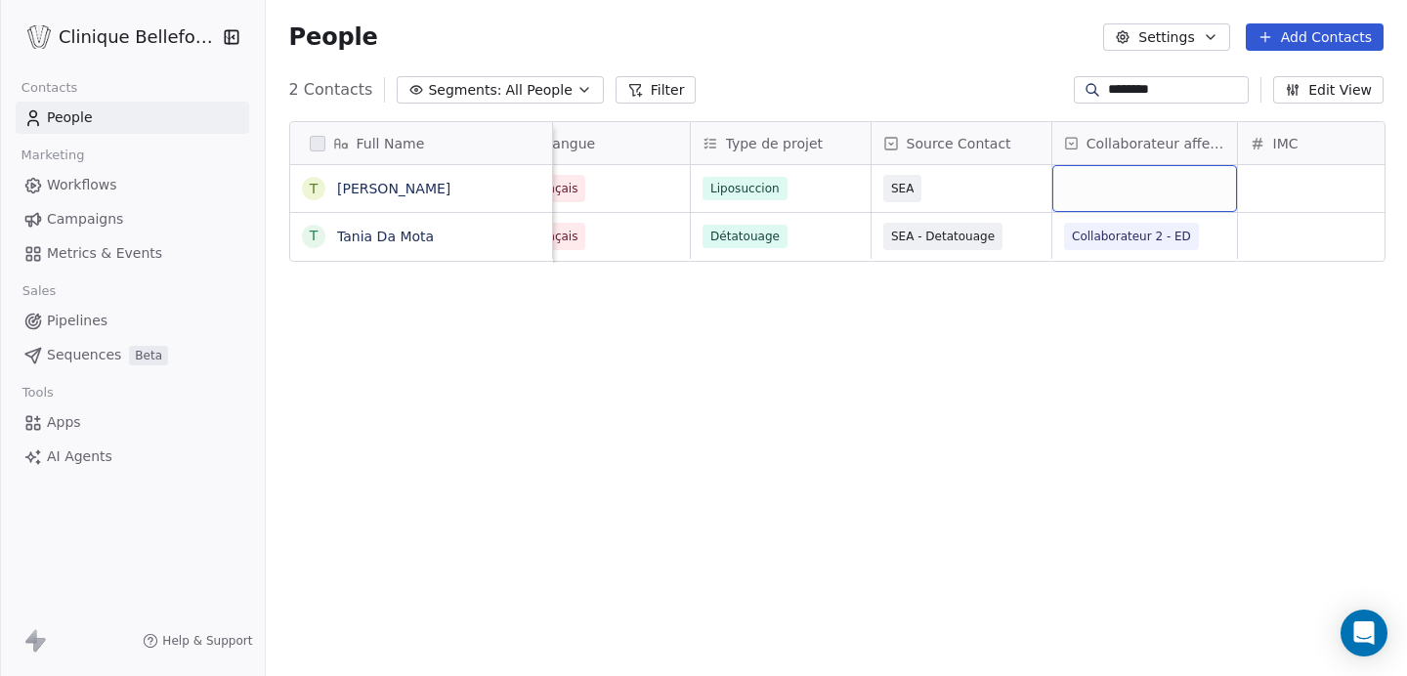
click at [1154, 196] on div "grid" at bounding box center [1144, 188] width 185 height 47
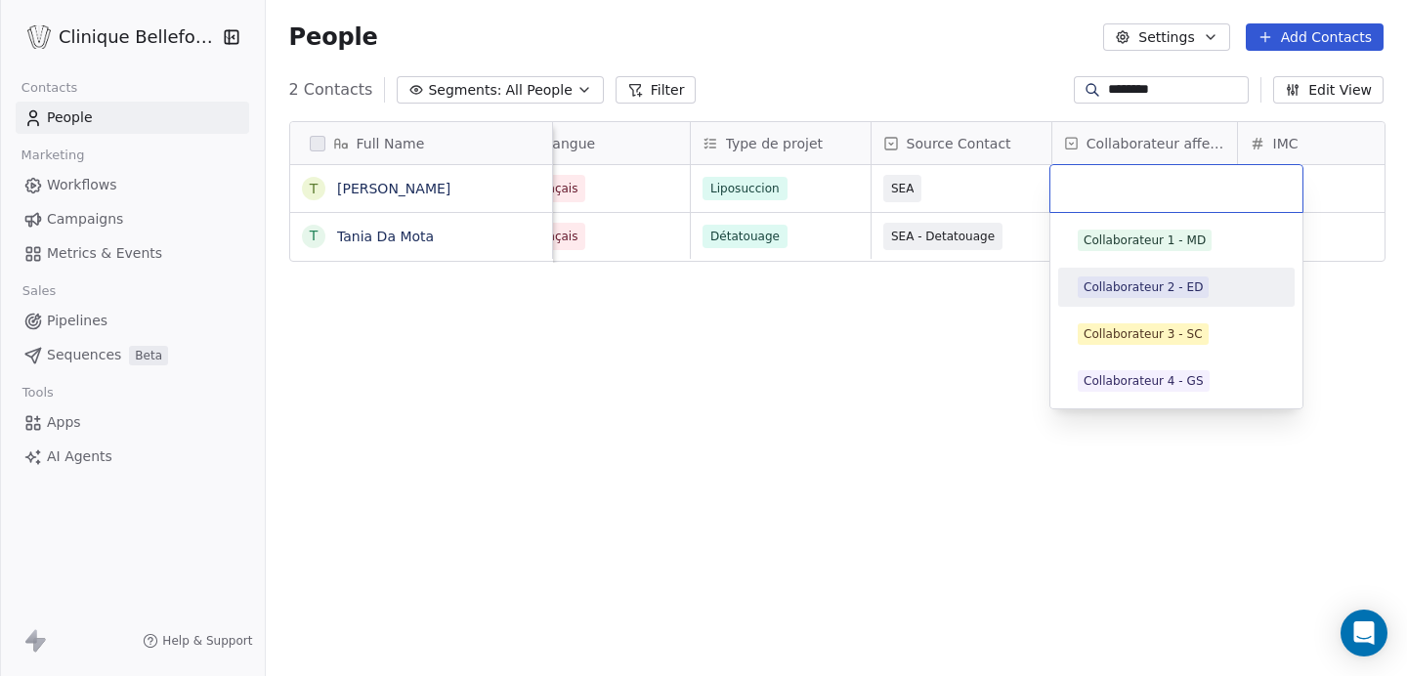
click at [1157, 291] on div "Collaborateur 2 - ED" at bounding box center [1142, 287] width 119 height 18
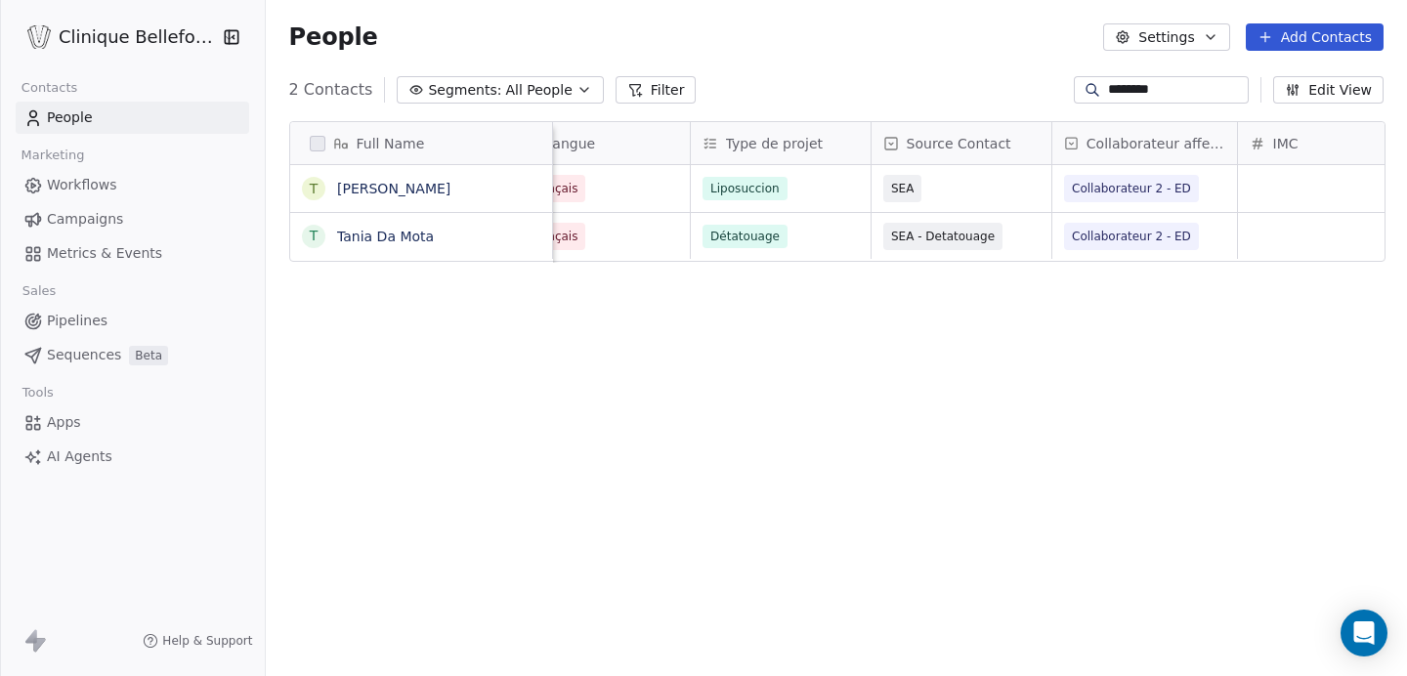
click at [839, 323] on div "Full Name T Teixeira ruben Da silva T Tania Da Mota Email Phone Number Statut d…" at bounding box center [836, 402] width 1141 height 595
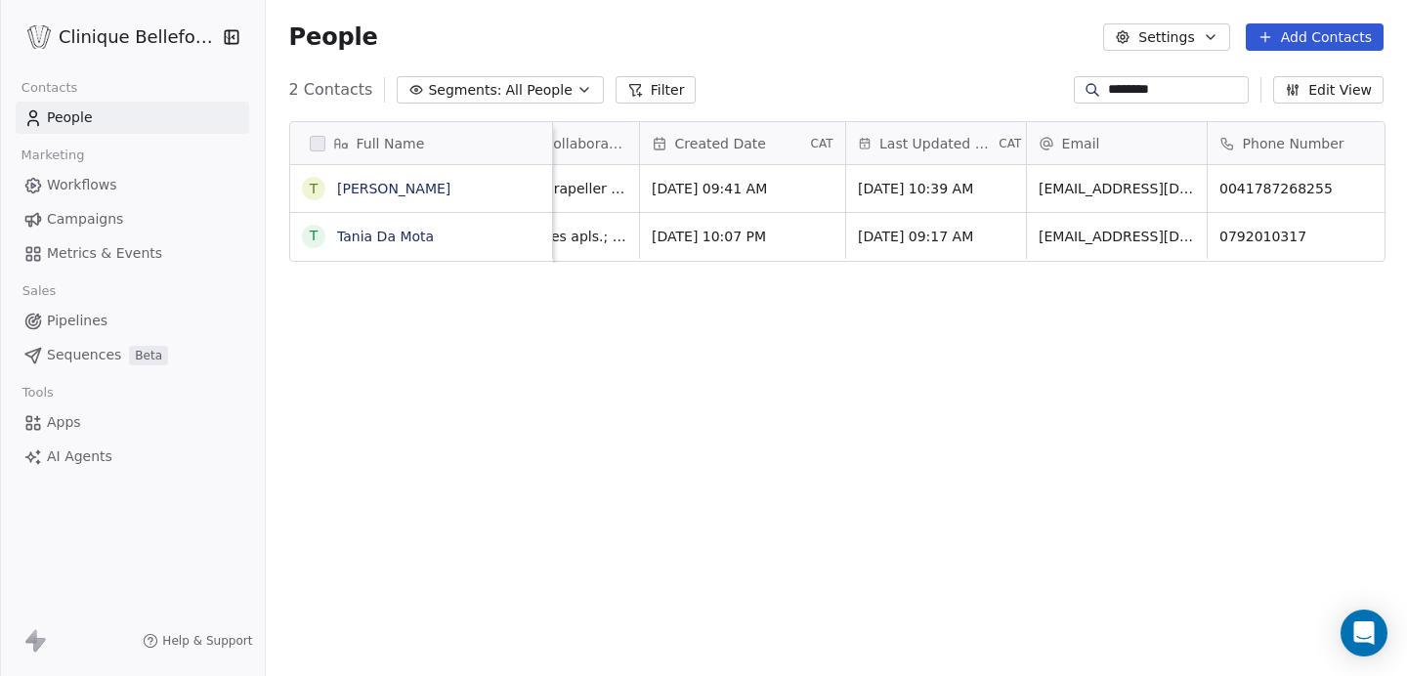
scroll to position [0, 0]
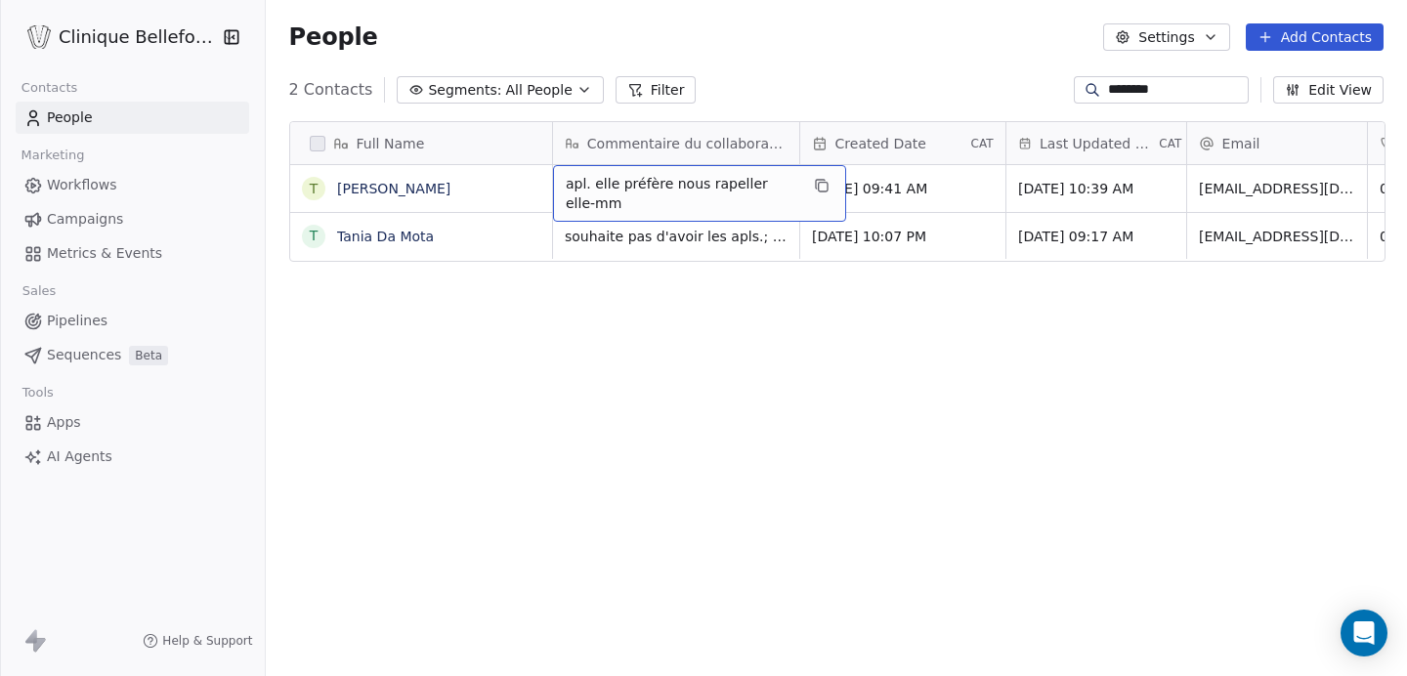
click at [566, 183] on span "apl. elle préfère nous rapeller elle-mm" at bounding box center [682, 193] width 232 height 39
click at [566, 184] on span "apl. elle préfère nous rapeller elle-mm" at bounding box center [682, 193] width 232 height 39
click at [600, 201] on span "apl. elle préfère nous rapeller elle-mm" at bounding box center [682, 193] width 232 height 39
click at [597, 184] on span "apl. elle préfère nous rapeller elle-mm" at bounding box center [682, 193] width 232 height 39
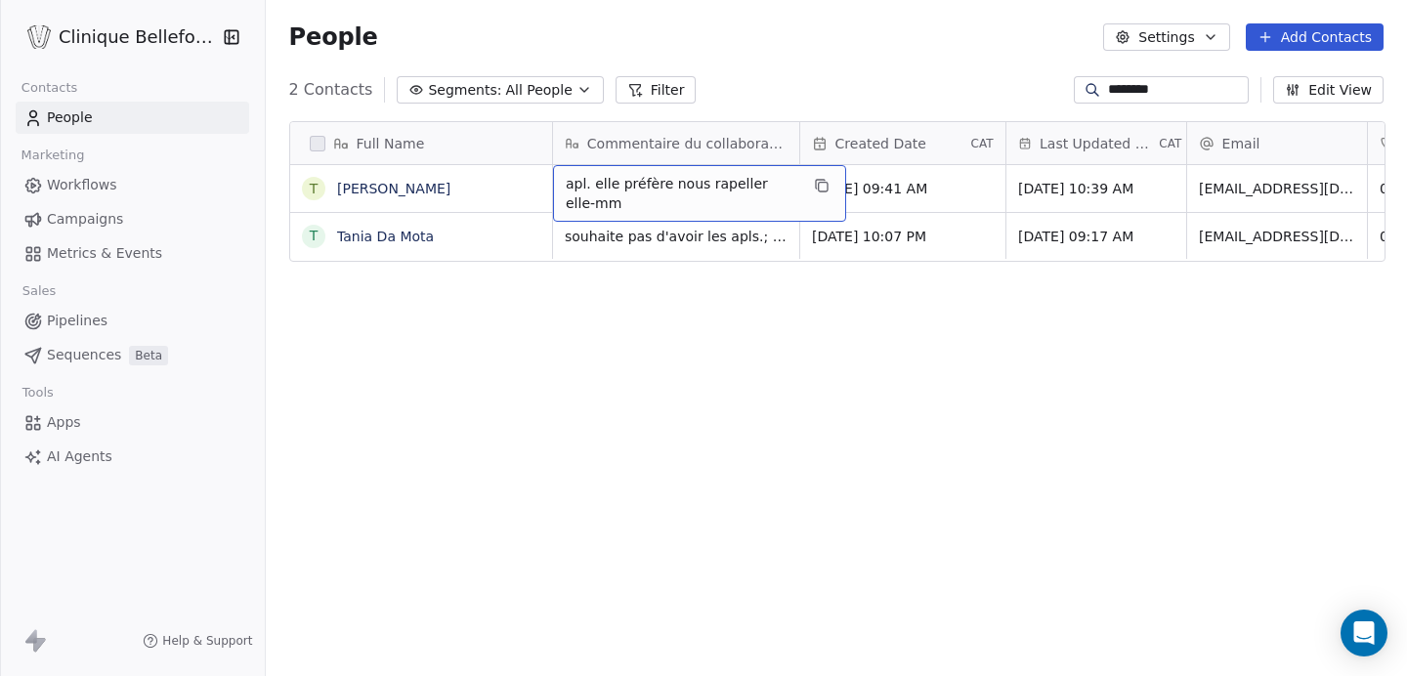
click at [589, 184] on span "apl. elle préfère nous rapeller elle-mm" at bounding box center [682, 193] width 232 height 39
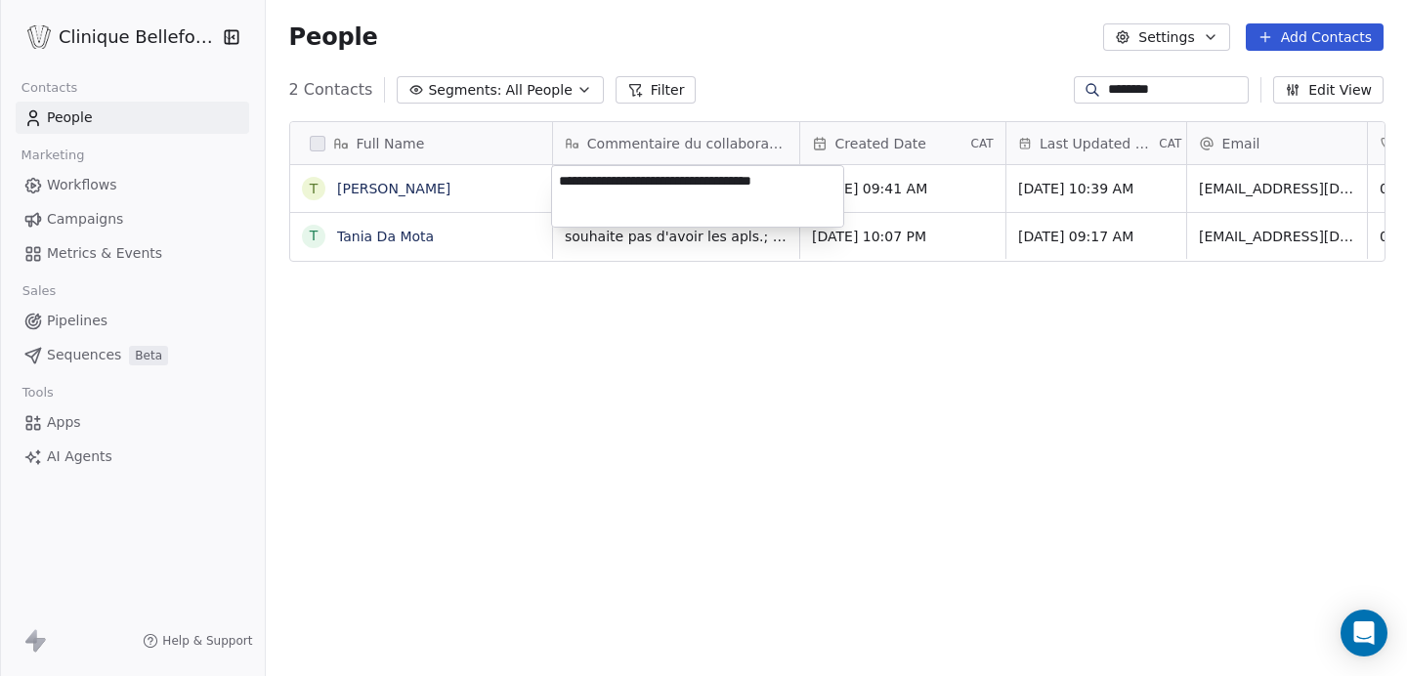
click at [582, 182] on textarea "**********" at bounding box center [697, 196] width 291 height 61
type textarea "**********"
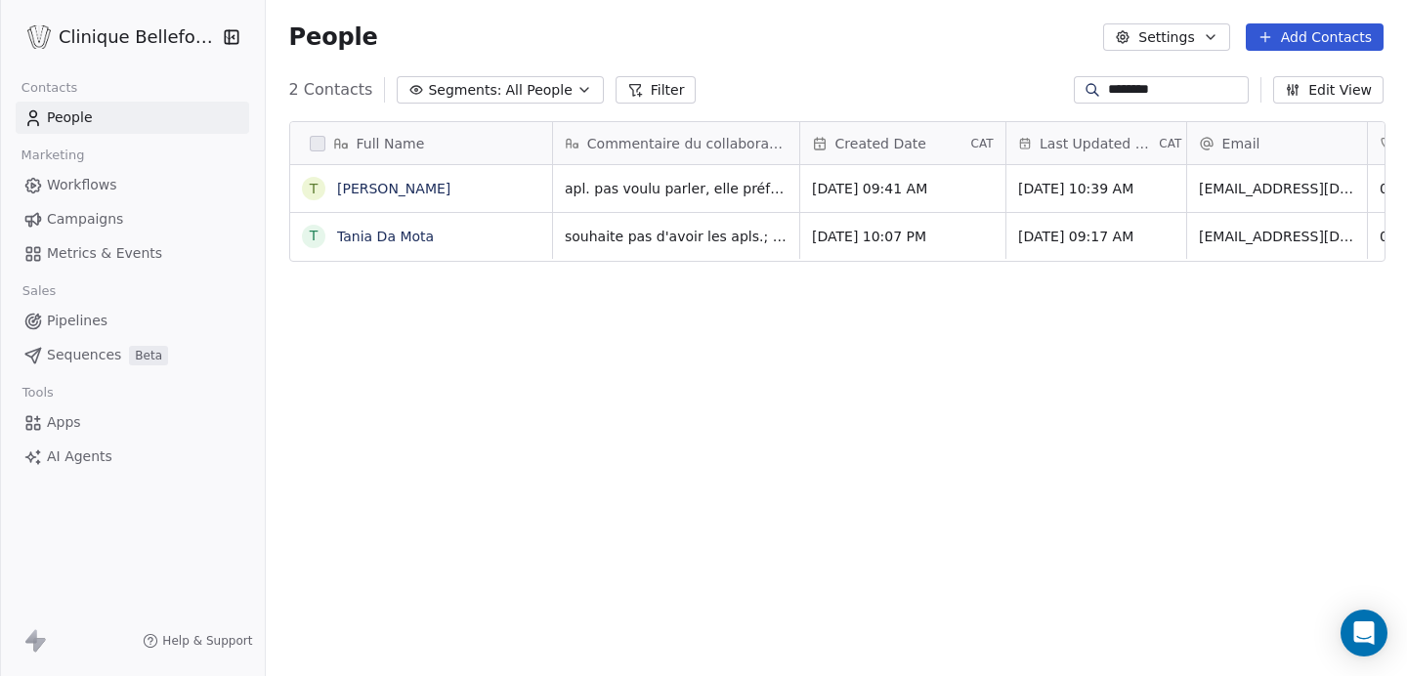
click at [671, 330] on html "Clinique Bellefontaine Contacts People Marketing Workflows Campaigns Metrics & …" at bounding box center [703, 338] width 1407 height 676
